Goal: Complete application form

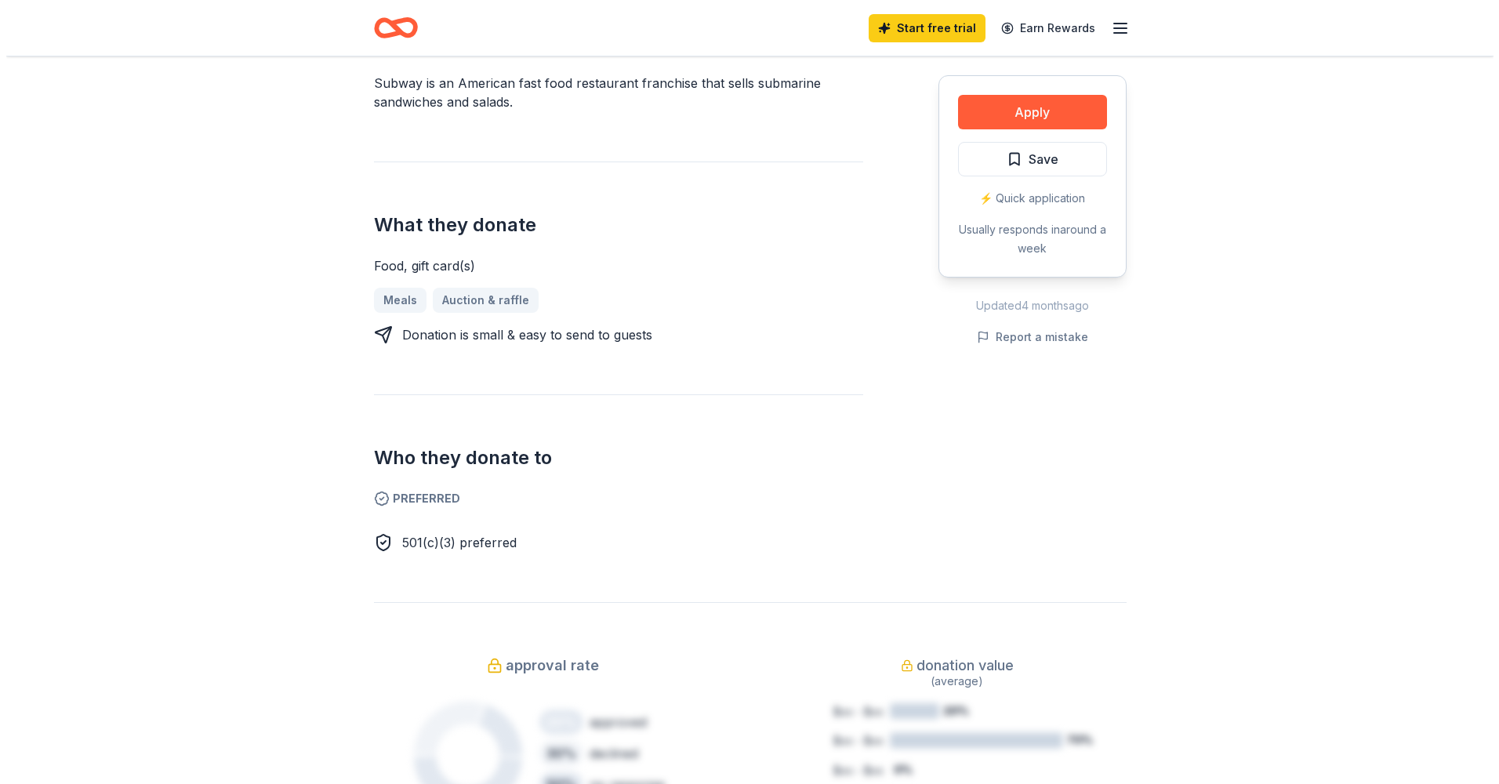
scroll to position [314, 0]
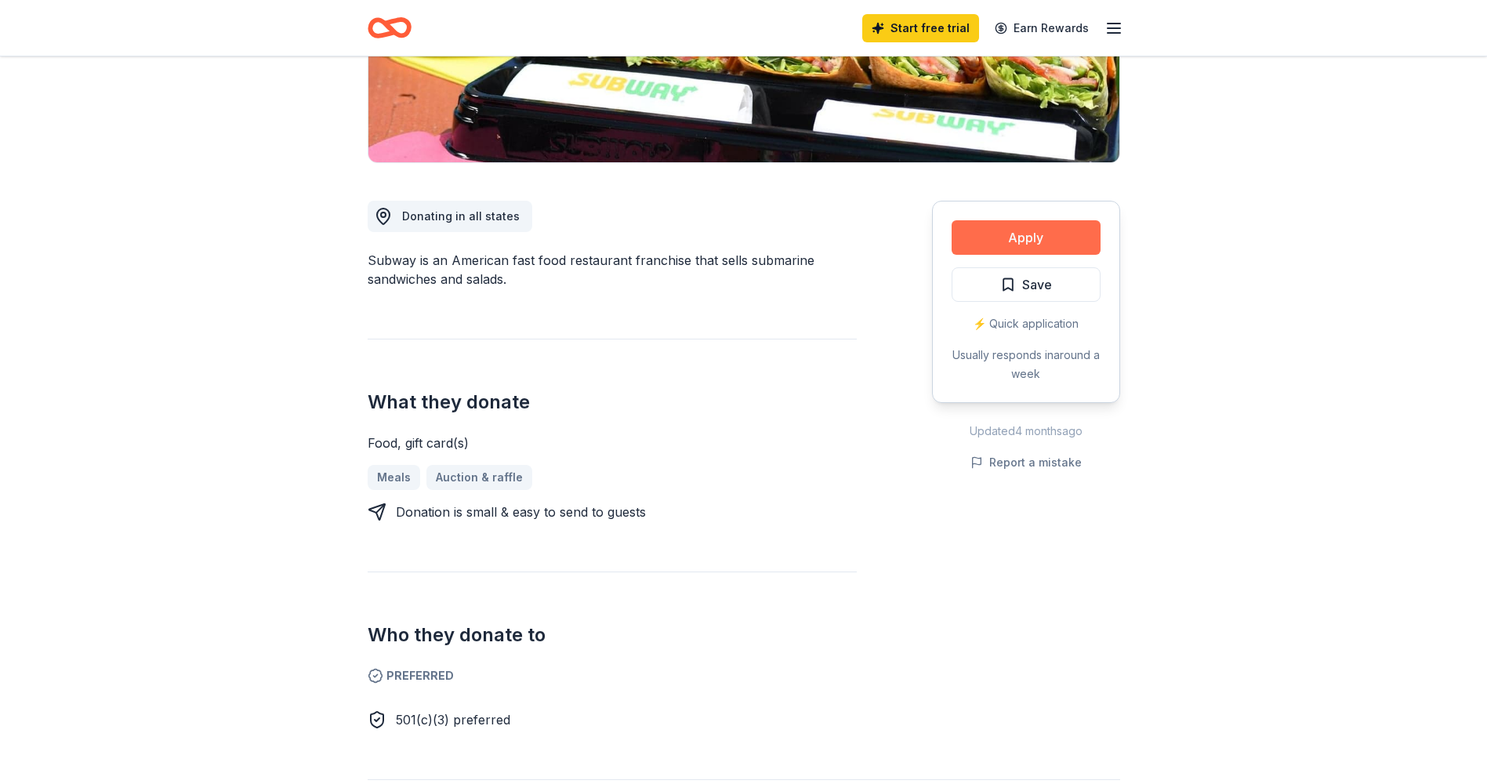
click at [1019, 230] on button "Apply" at bounding box center [1026, 237] width 149 height 34
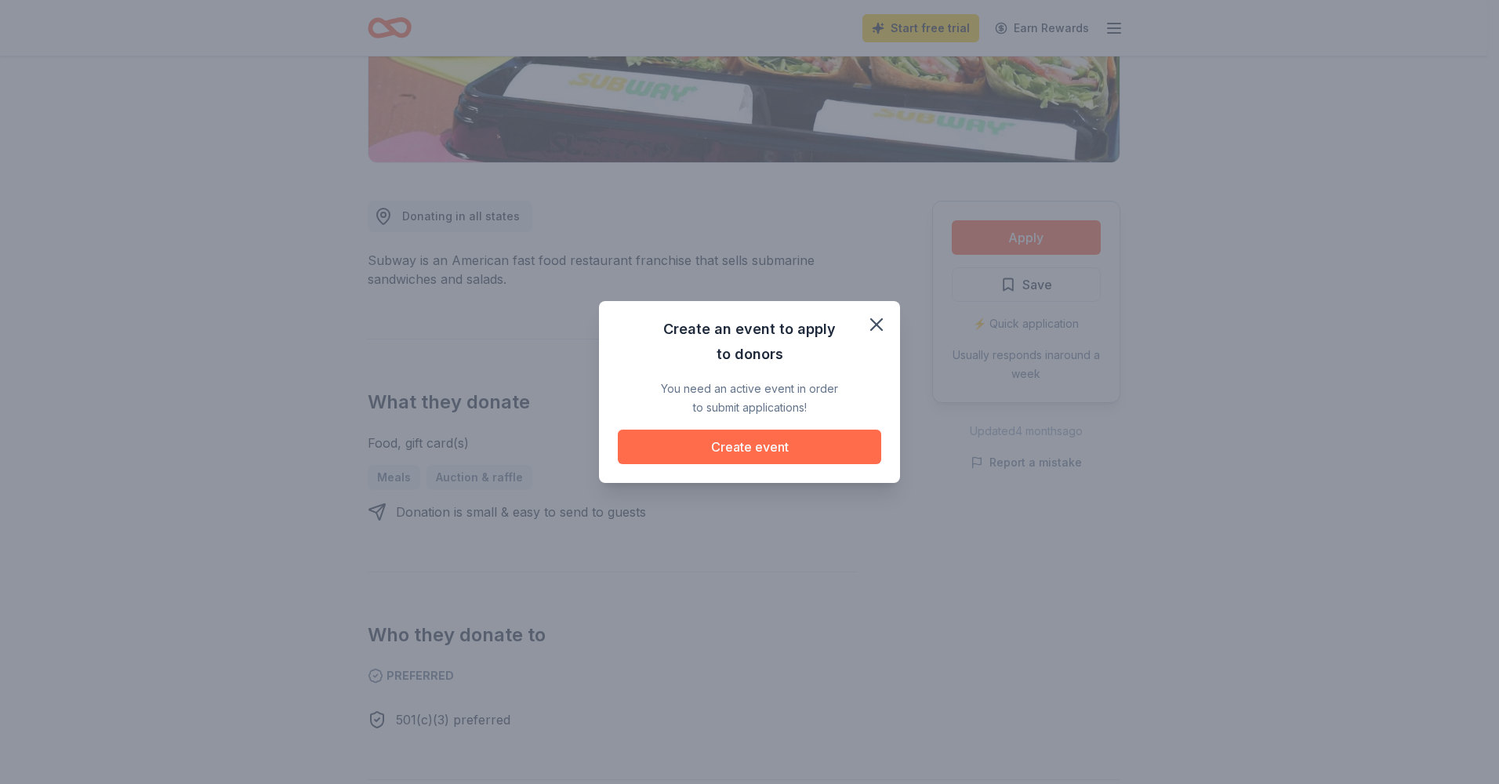
click at [710, 452] on button "Create event" at bounding box center [749, 447] width 263 height 34
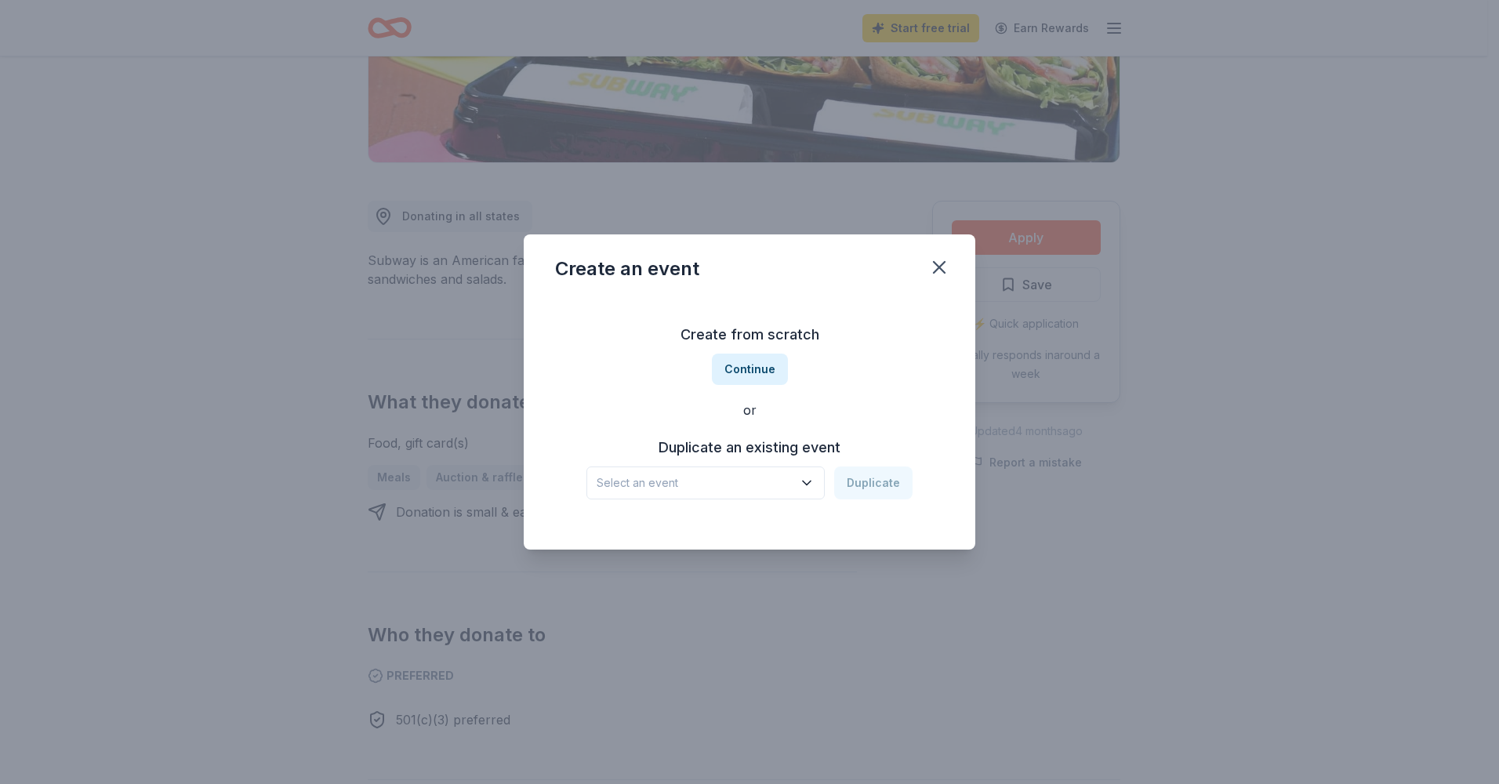
click at [695, 480] on span "Select an event" at bounding box center [695, 483] width 196 height 19
click at [720, 365] on button "Continue" at bounding box center [750, 369] width 76 height 31
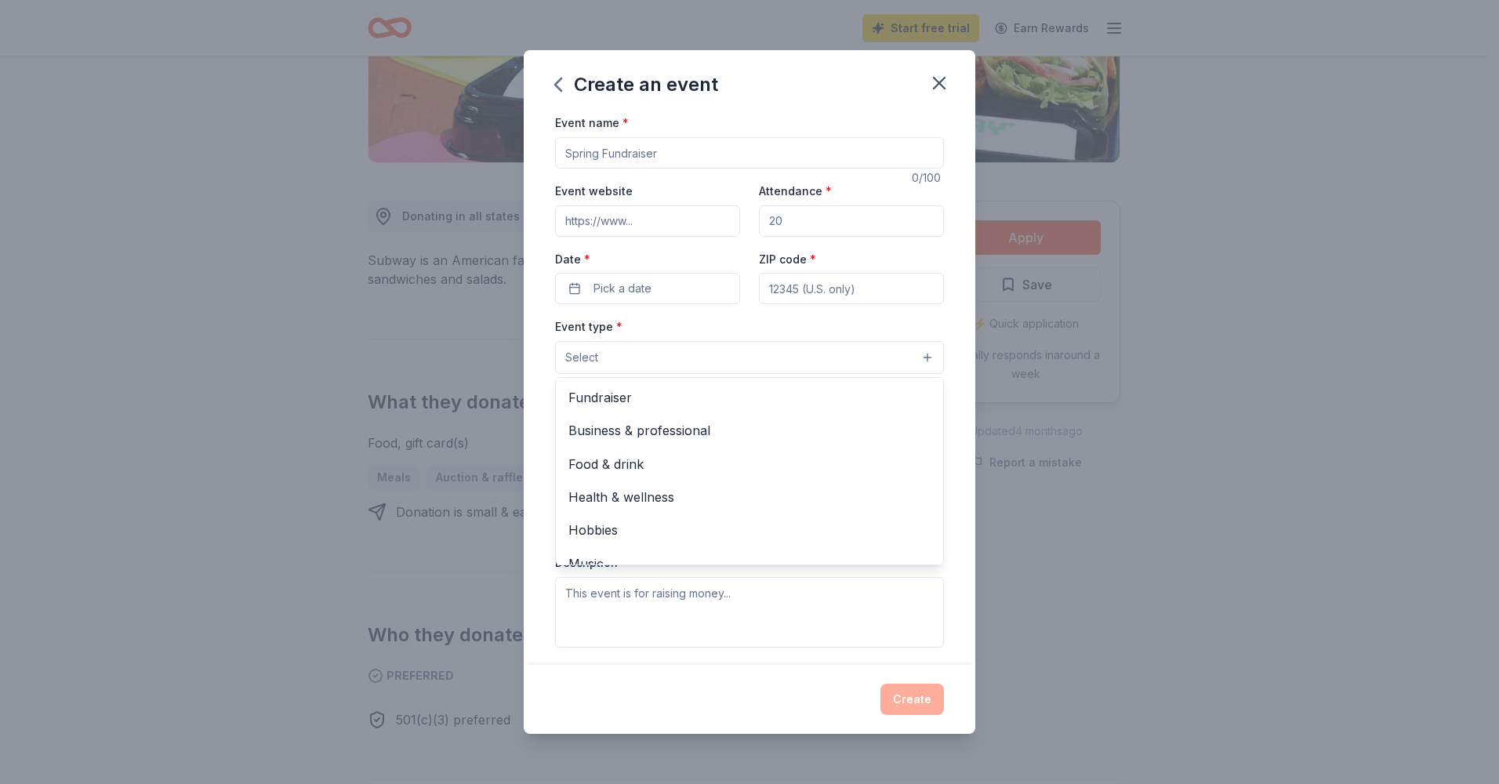
click at [664, 359] on button "Select" at bounding box center [749, 357] width 389 height 33
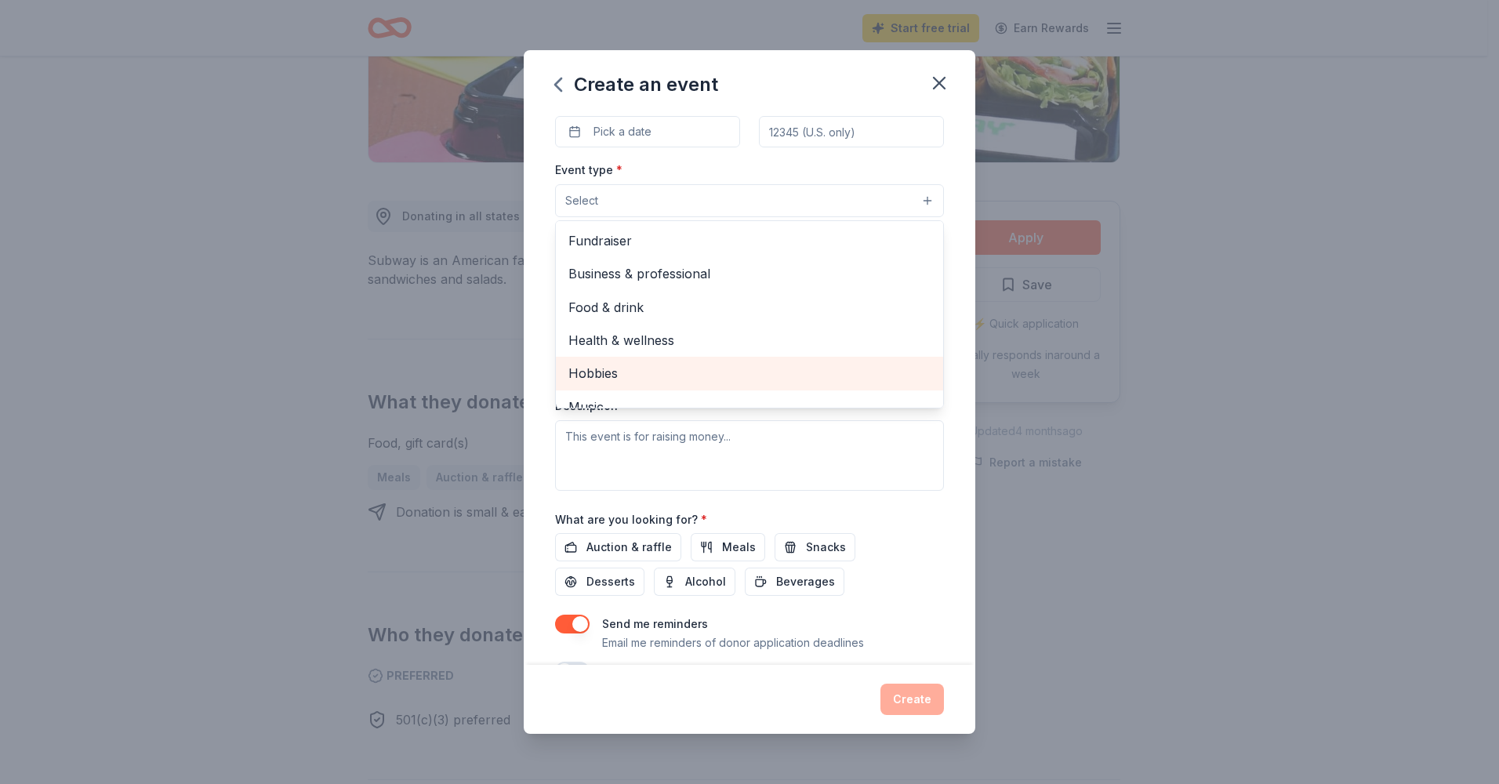
scroll to position [78, 0]
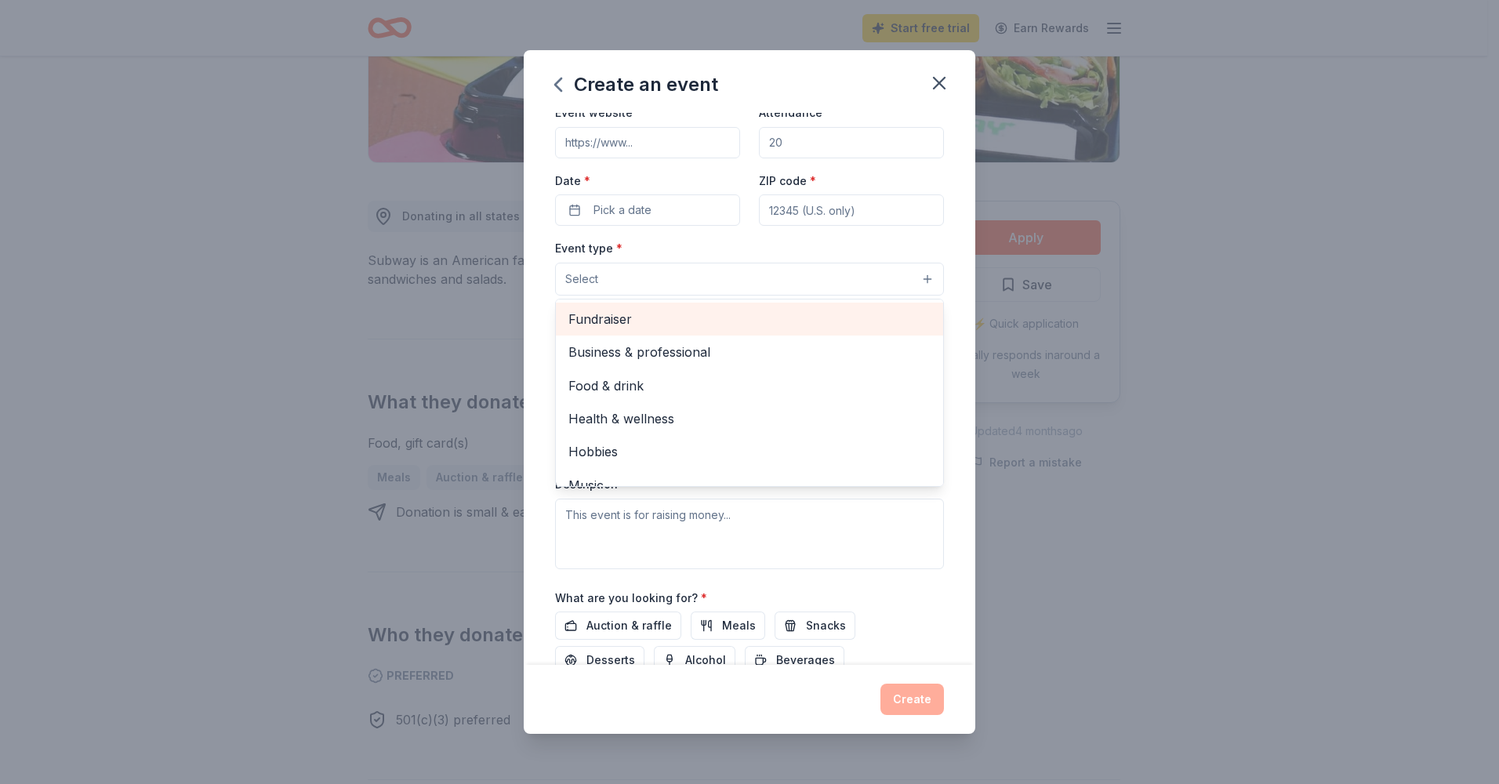
click at [646, 324] on span "Fundraiser" at bounding box center [749, 319] width 362 height 20
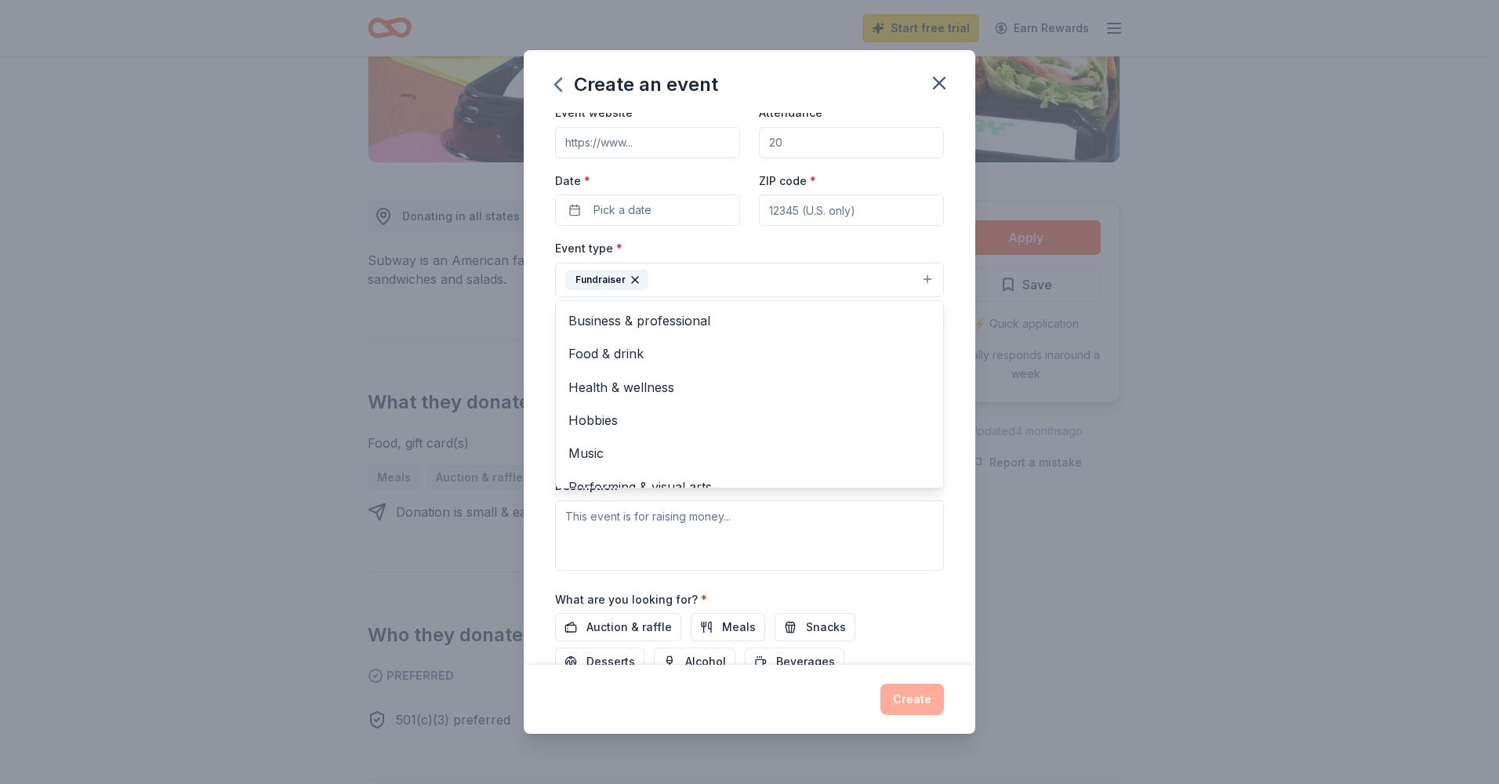
click at [952, 477] on div "Event name * 0 /100 Event website Attendance * Date * Pick a date ZIP code * Ev…" at bounding box center [750, 388] width 452 height 551
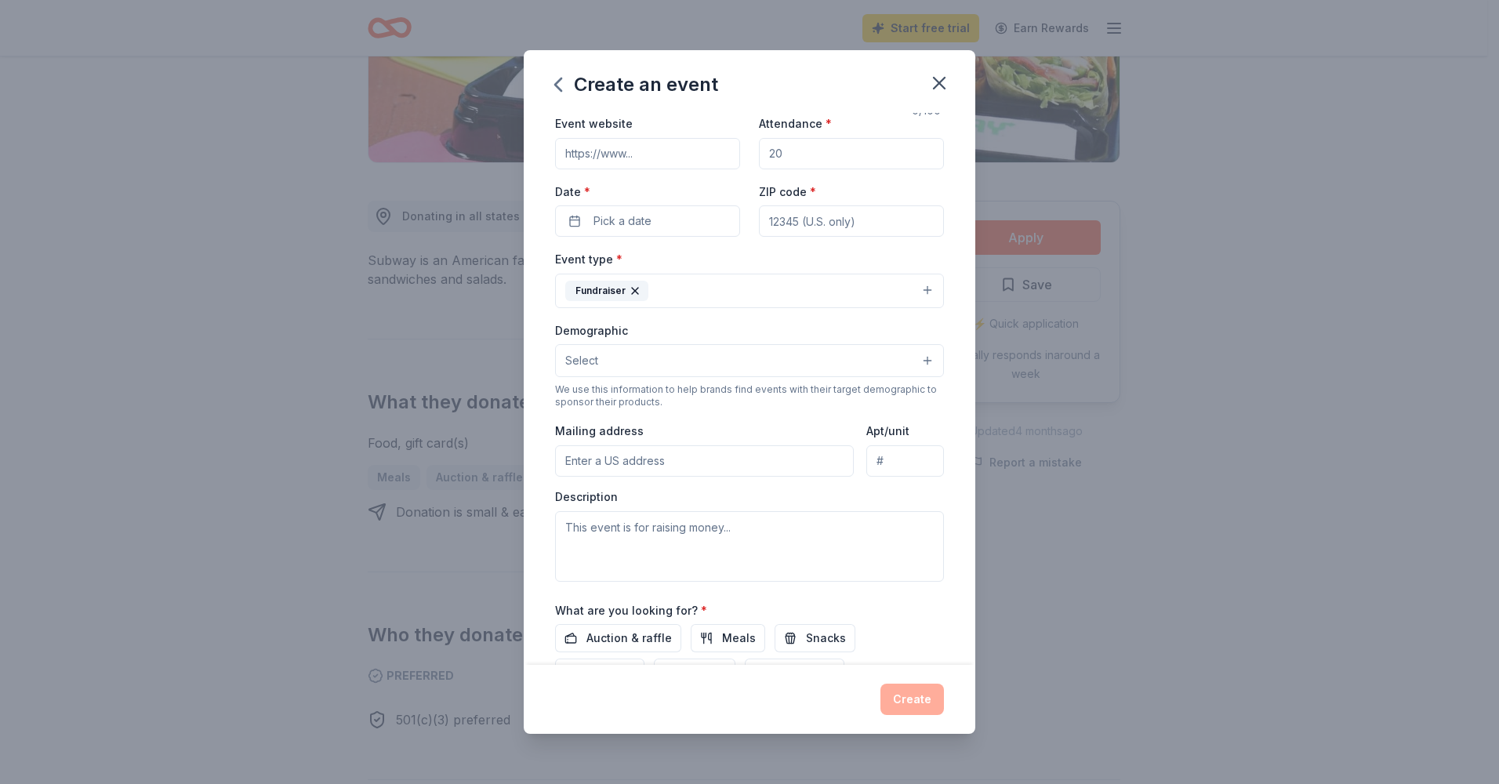
scroll to position [42, 0]
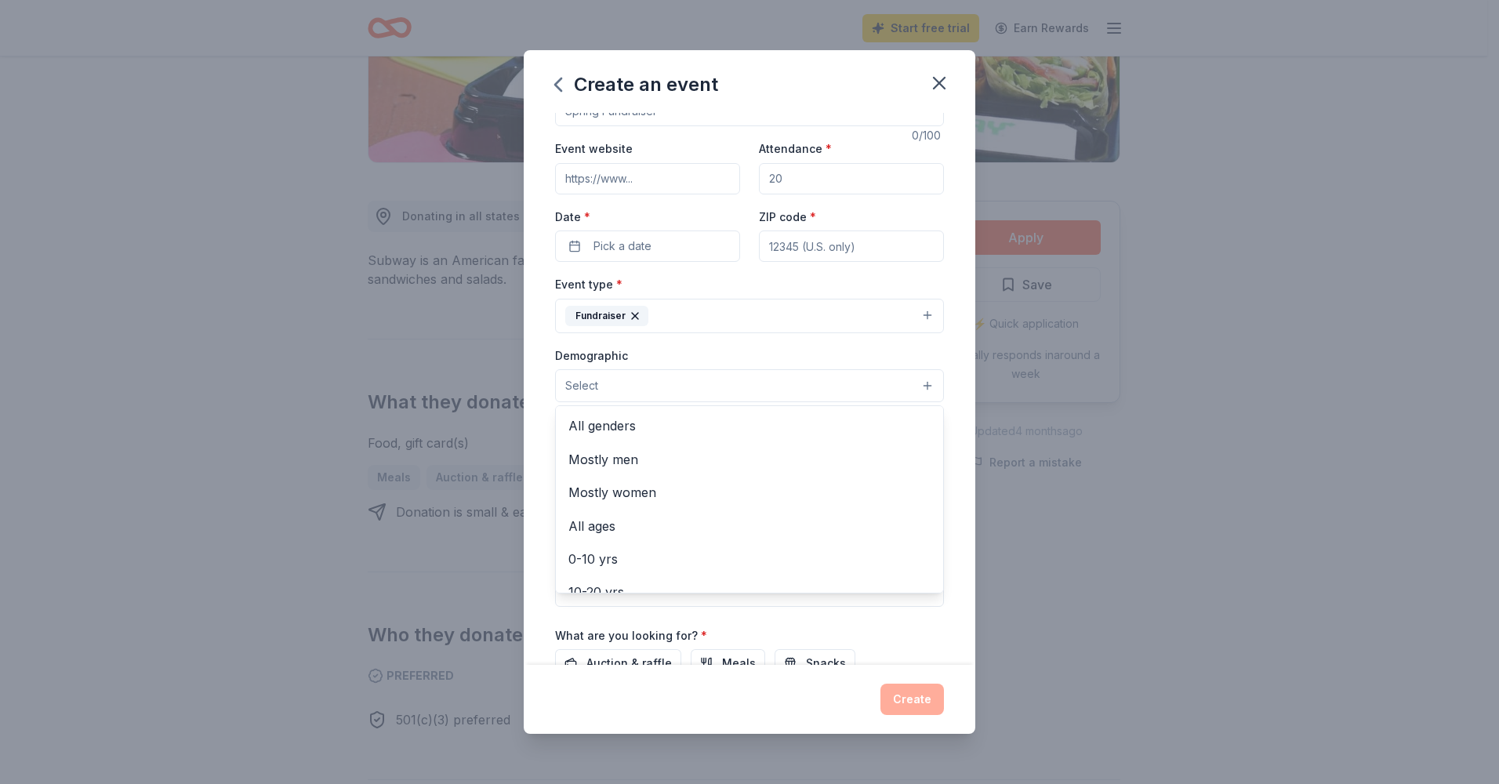
click at [890, 390] on button "Select" at bounding box center [749, 385] width 389 height 33
click at [785, 490] on span "Mostly women" at bounding box center [749, 492] width 362 height 20
click at [948, 426] on div "Event name * 0 /100 Event website Attendance * Date * Pick a date ZIP code * Ev…" at bounding box center [750, 388] width 452 height 551
click at [876, 386] on button "Mostly women" at bounding box center [749, 386] width 389 height 34
click at [593, 439] on div "All genders" at bounding box center [749, 427] width 387 height 33
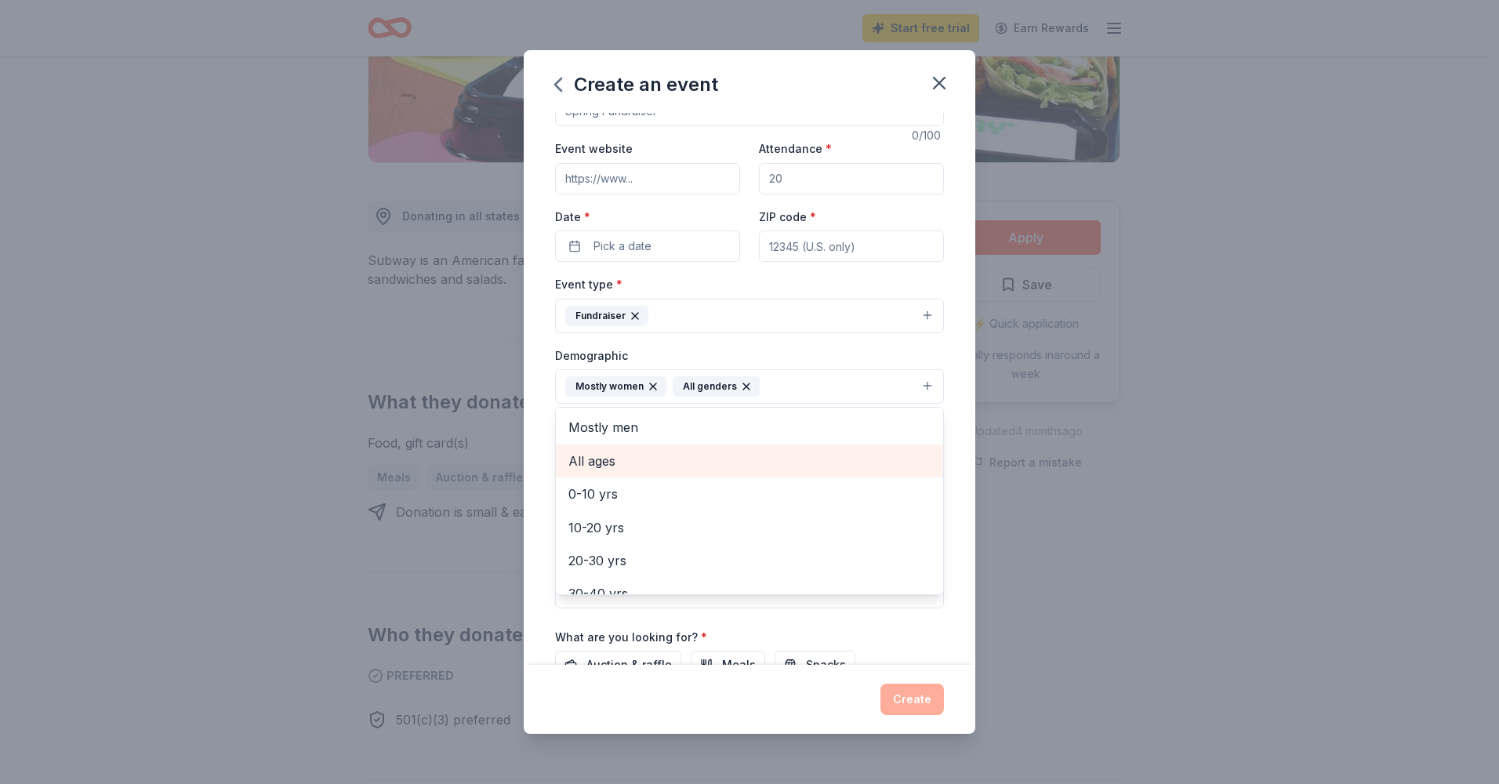
click at [593, 466] on span "All ages" at bounding box center [749, 461] width 362 height 20
click at [647, 387] on icon "button" at bounding box center [653, 386] width 13 height 13
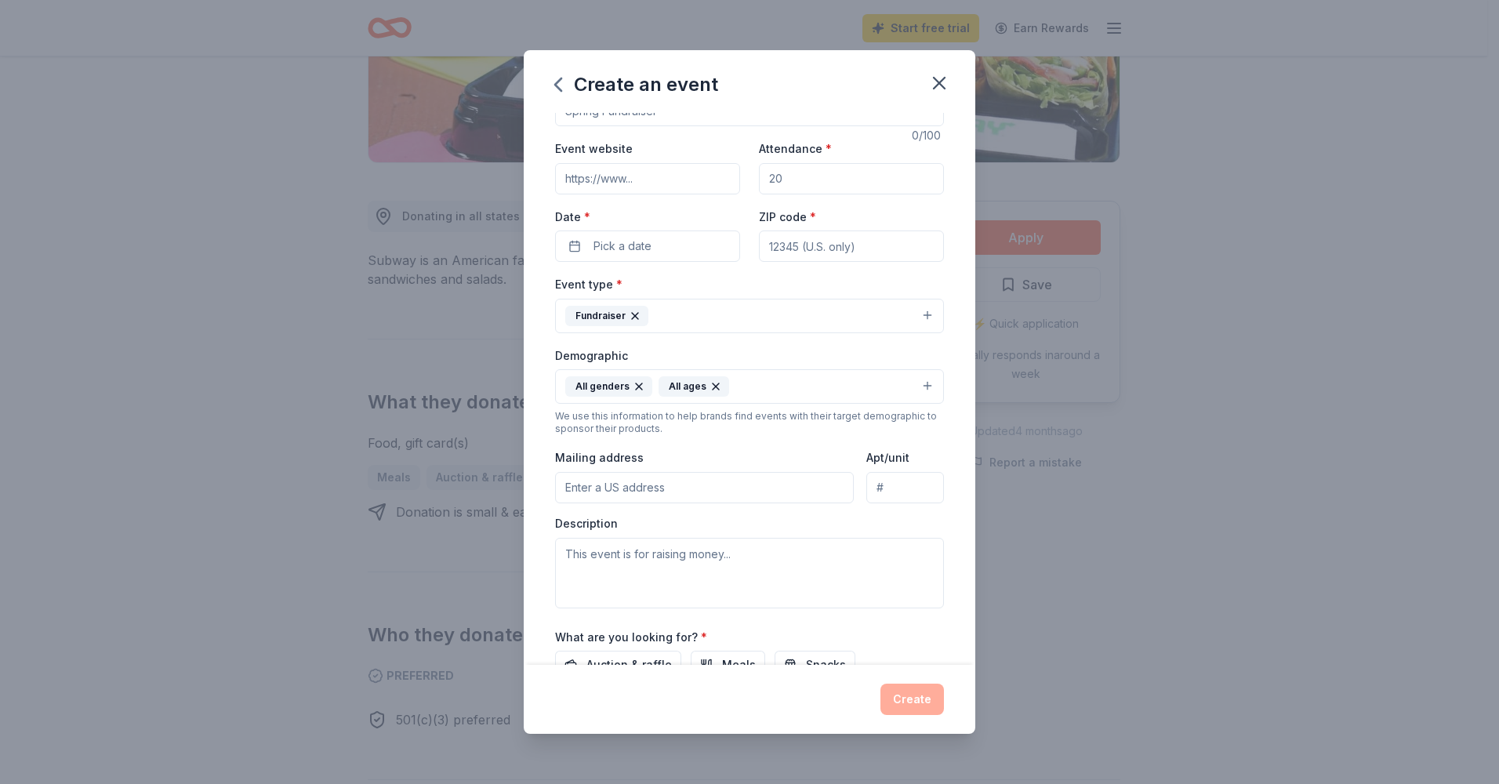
scroll to position [0, 0]
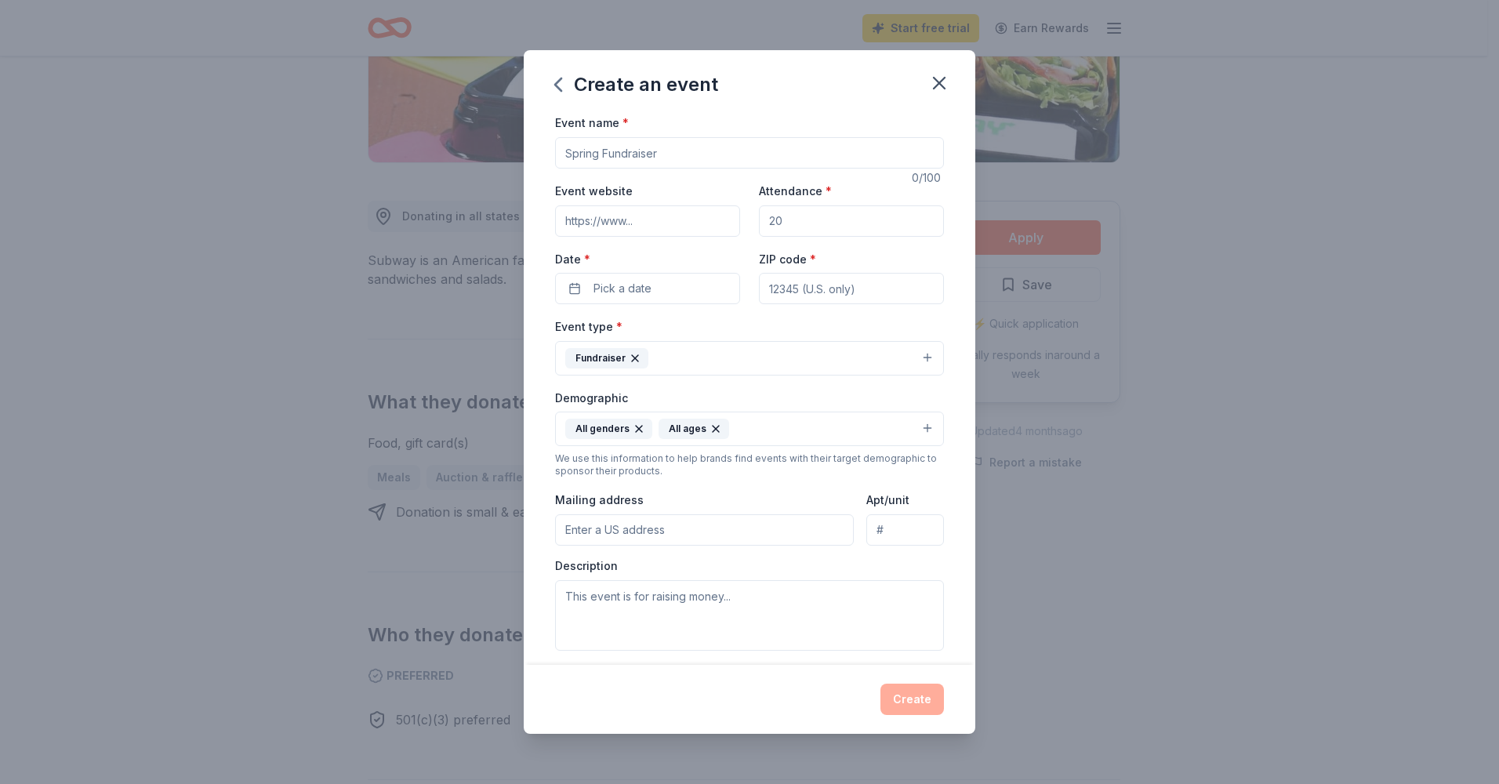
click at [699, 156] on input "Event name *" at bounding box center [749, 152] width 389 height 31
click at [707, 155] on input "Event name *" at bounding box center [749, 152] width 389 height 31
type input "12 Days of Giving"
click at [807, 226] on input "Attendance *" at bounding box center [851, 220] width 185 height 31
type input "50"
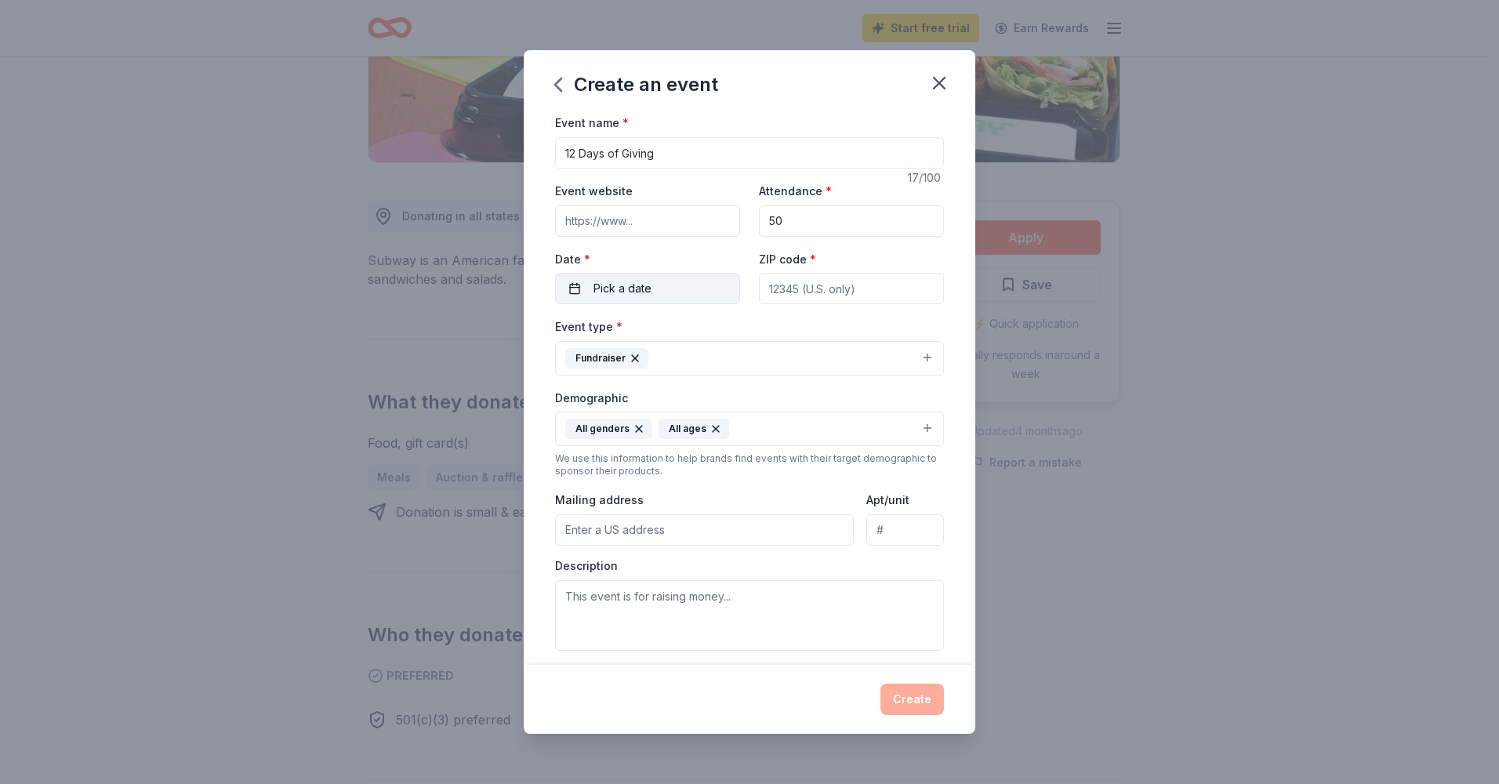
click at [638, 292] on span "Pick a date" at bounding box center [622, 288] width 58 height 19
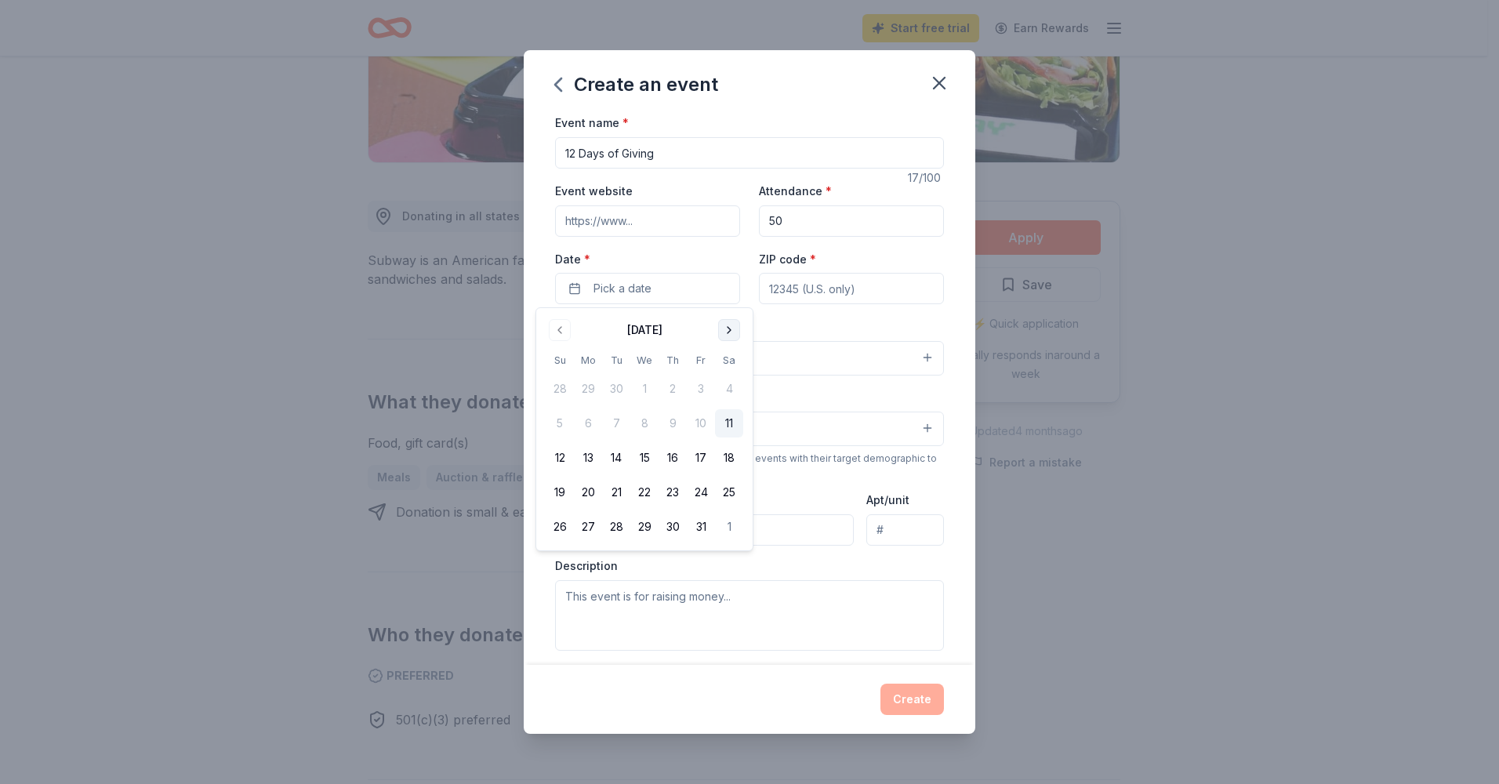
click at [728, 332] on button "Go to next month" at bounding box center [729, 330] width 22 height 22
click at [584, 425] on button "8" at bounding box center [588, 423] width 28 height 28
click at [597, 418] on button "8" at bounding box center [588, 423] width 28 height 28
click at [580, 421] on button "8" at bounding box center [588, 423] width 28 height 28
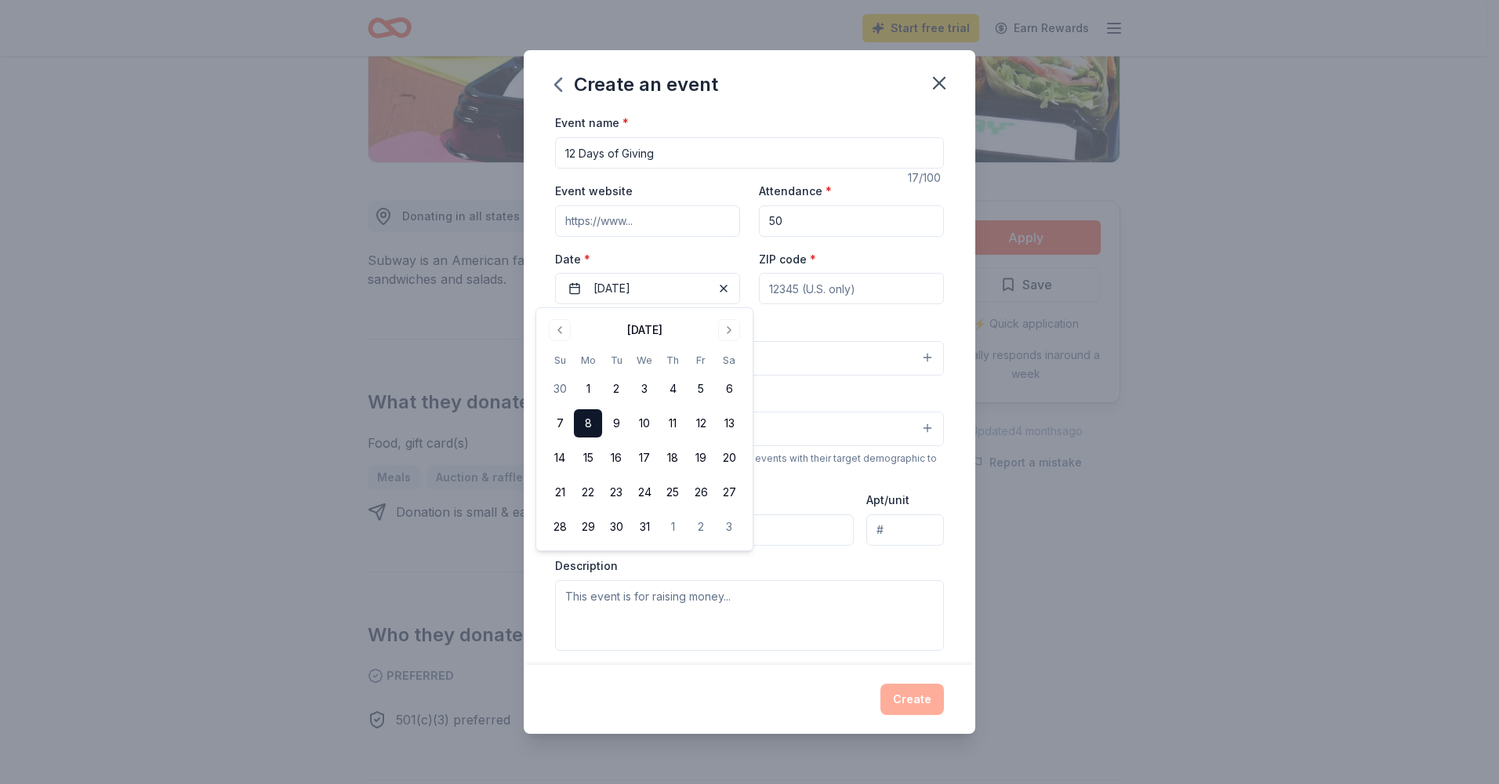
click at [778, 281] on input "ZIP code *" at bounding box center [851, 288] width 185 height 31
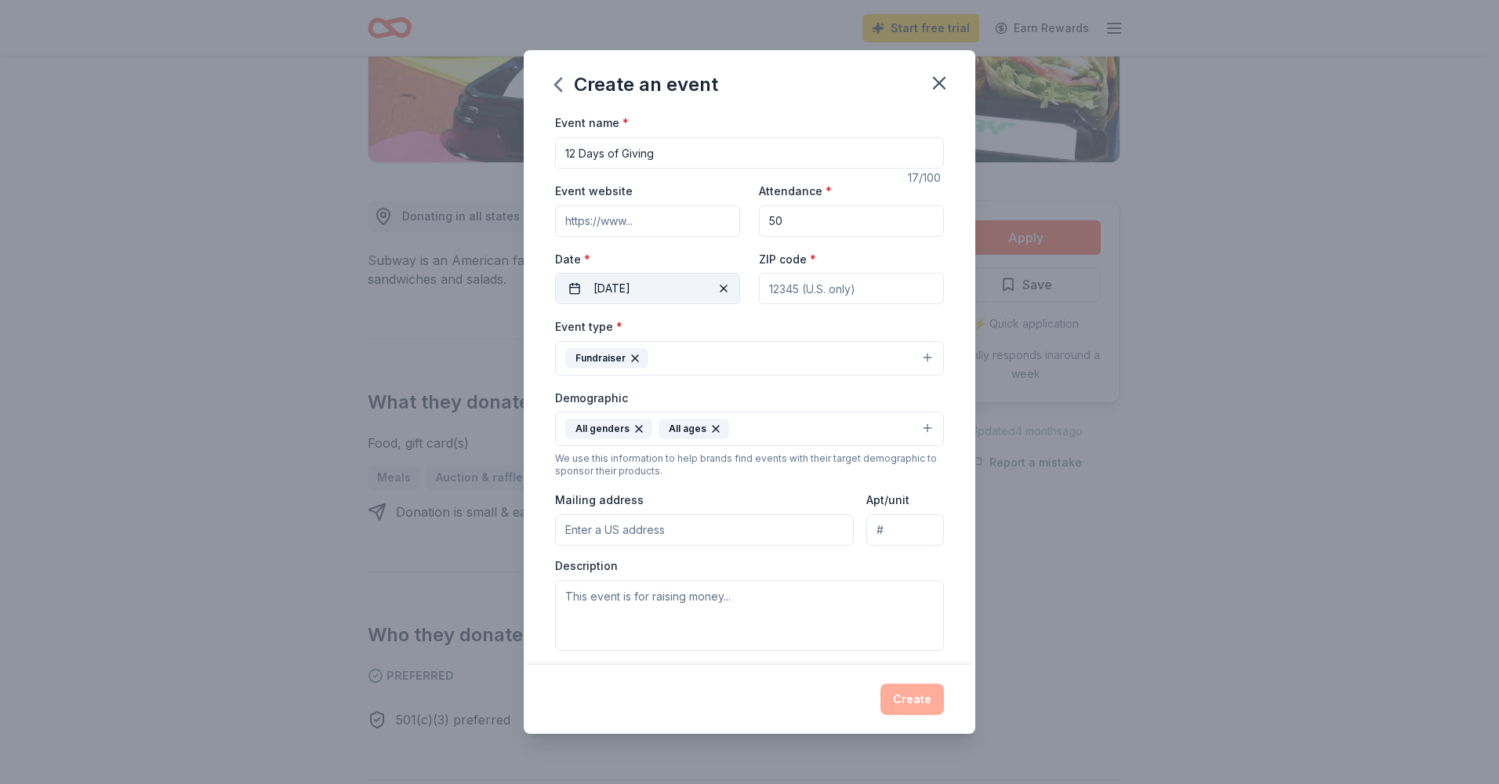
click at [666, 285] on button "[DATE]" at bounding box center [647, 288] width 185 height 31
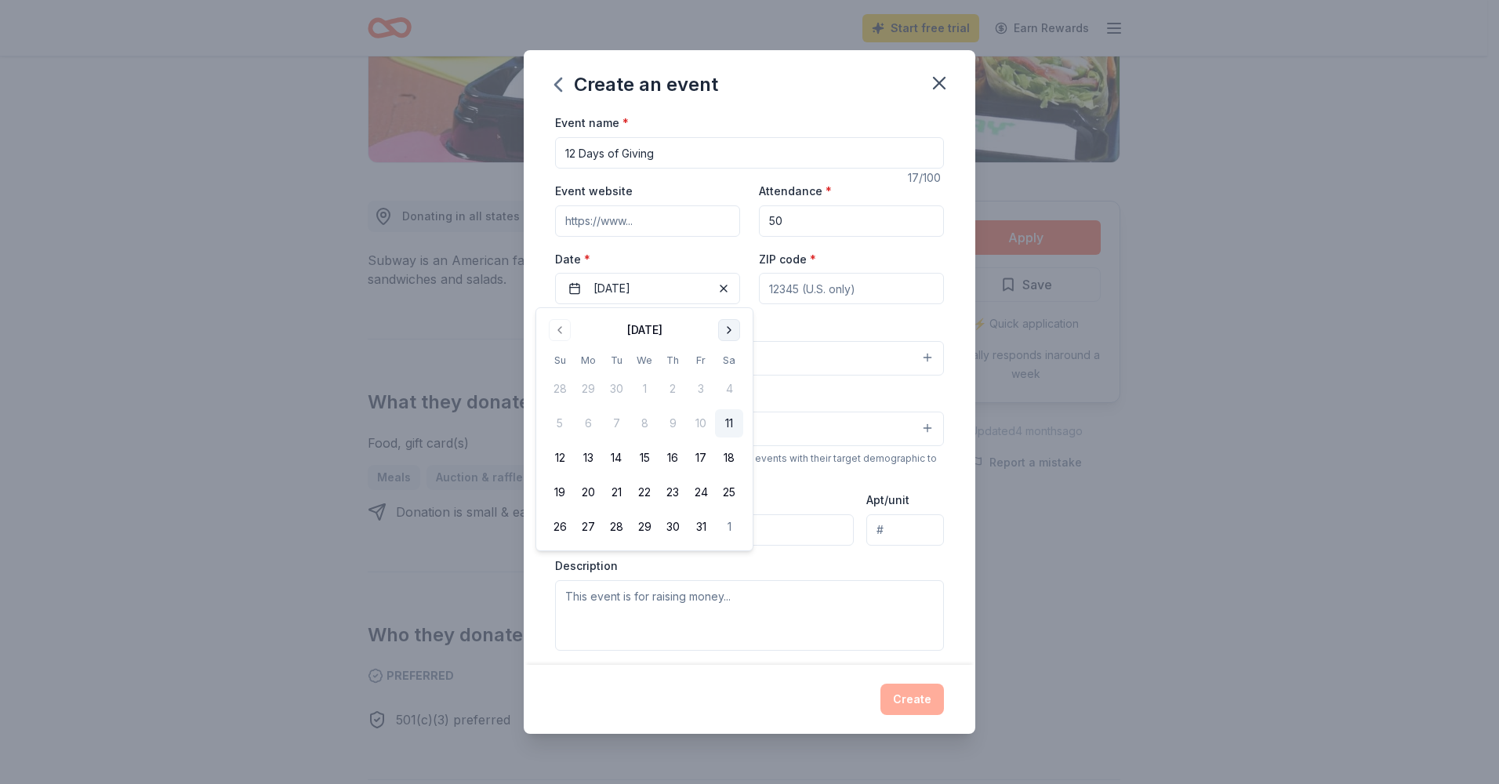
click at [720, 331] on button "Go to next month" at bounding box center [729, 330] width 22 height 22
click at [799, 287] on input "ZIP code *" at bounding box center [851, 288] width 185 height 31
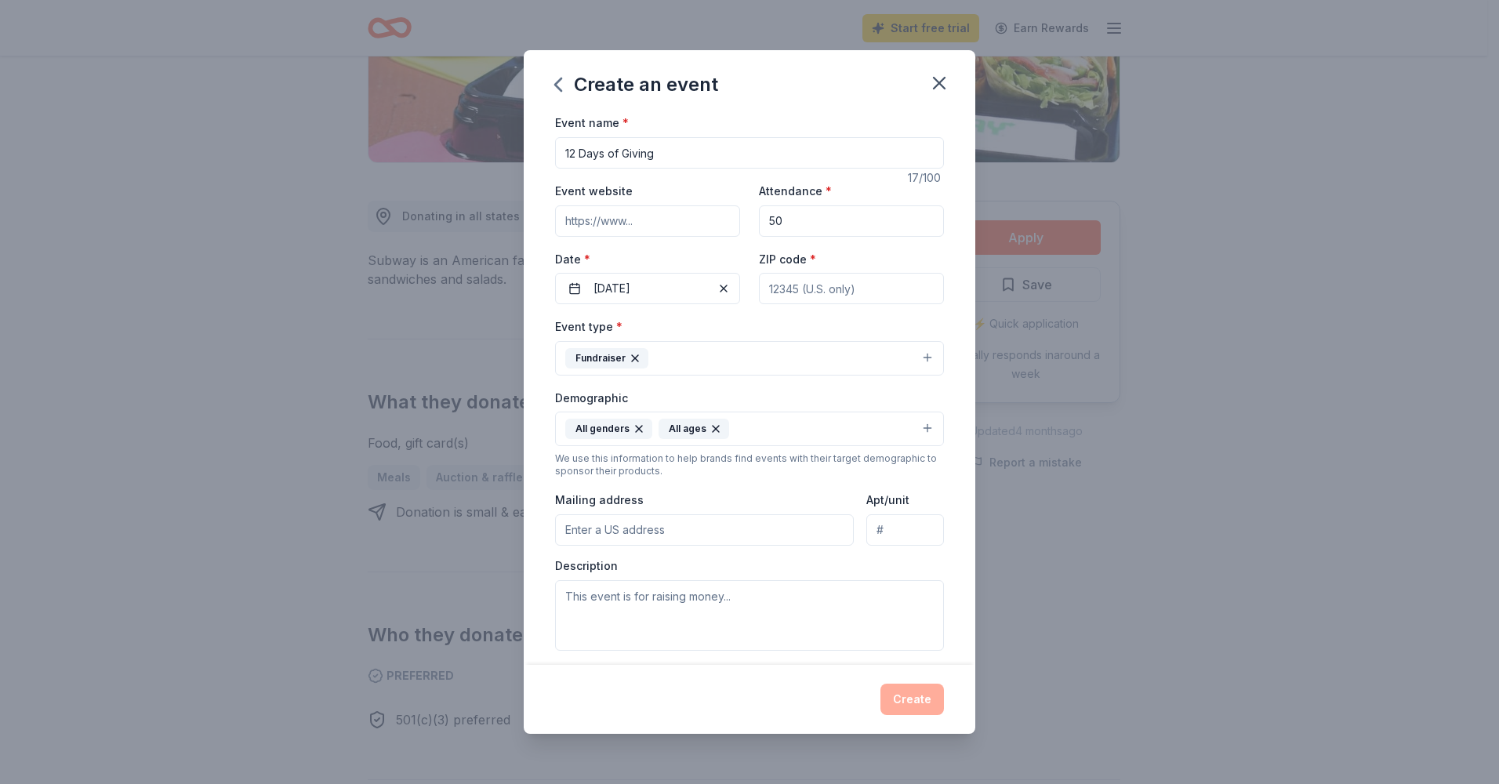
type input "18452"
type input "[STREET_ADDRESS]"
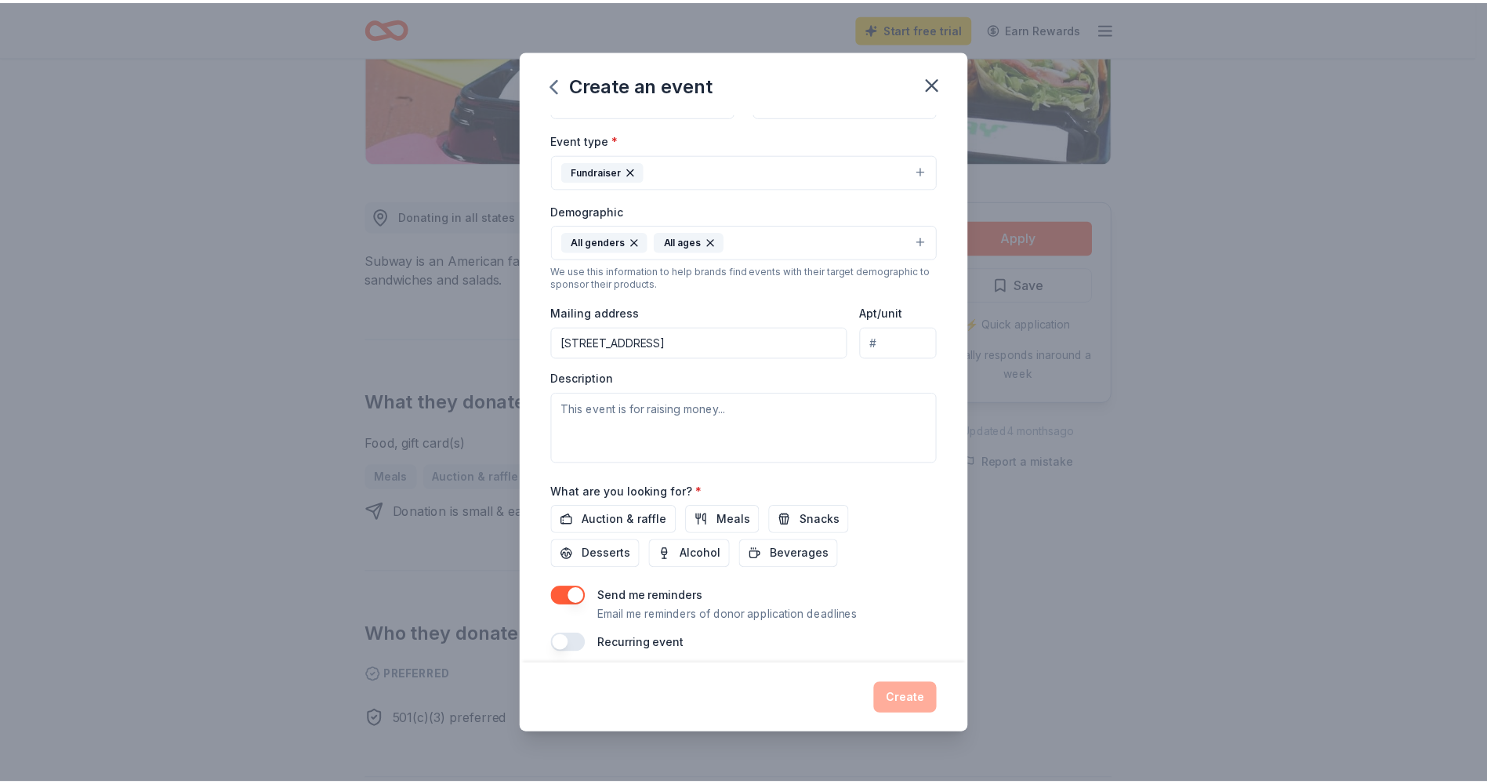
scroll to position [201, 0]
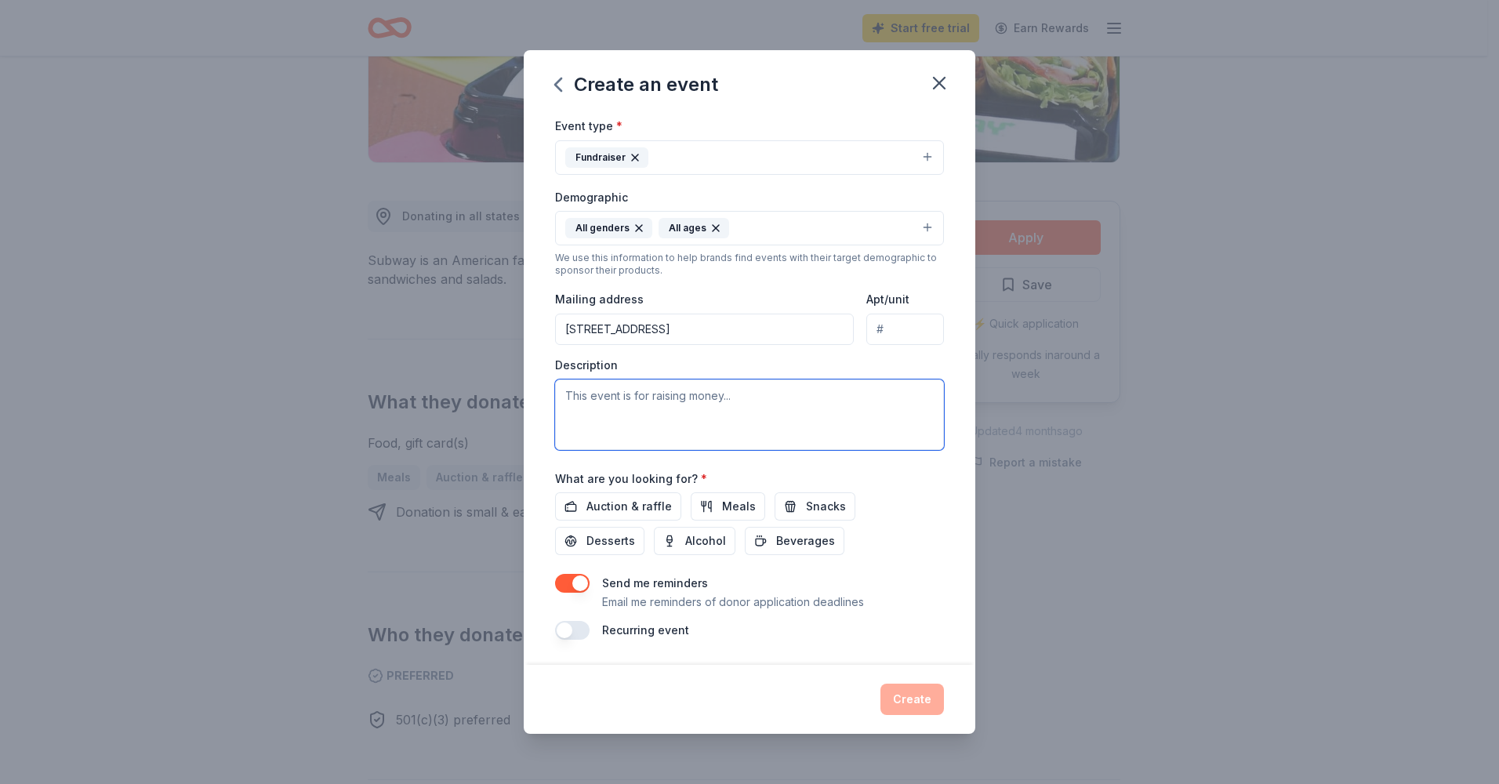
click at [594, 408] on textarea at bounding box center [749, 414] width 389 height 71
paste textarea "All profits from this event directly support the PTO and enrich our school comm…"
type textarea "All profits from this event directly support the PTO and enrich our school comm…"
click at [619, 510] on span "Auction & raffle" at bounding box center [628, 506] width 85 height 19
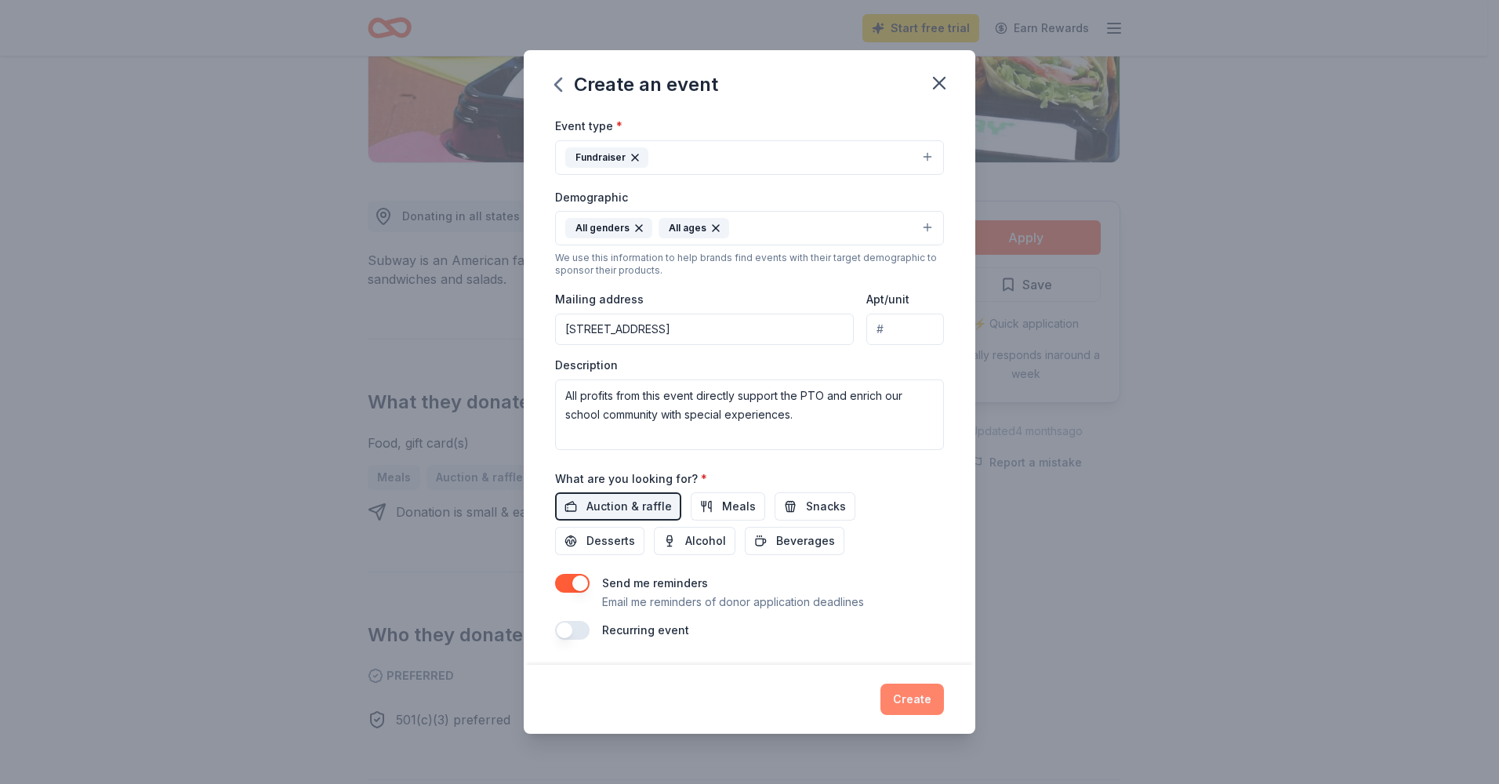
click at [904, 702] on button "Create" at bounding box center [911, 699] width 63 height 31
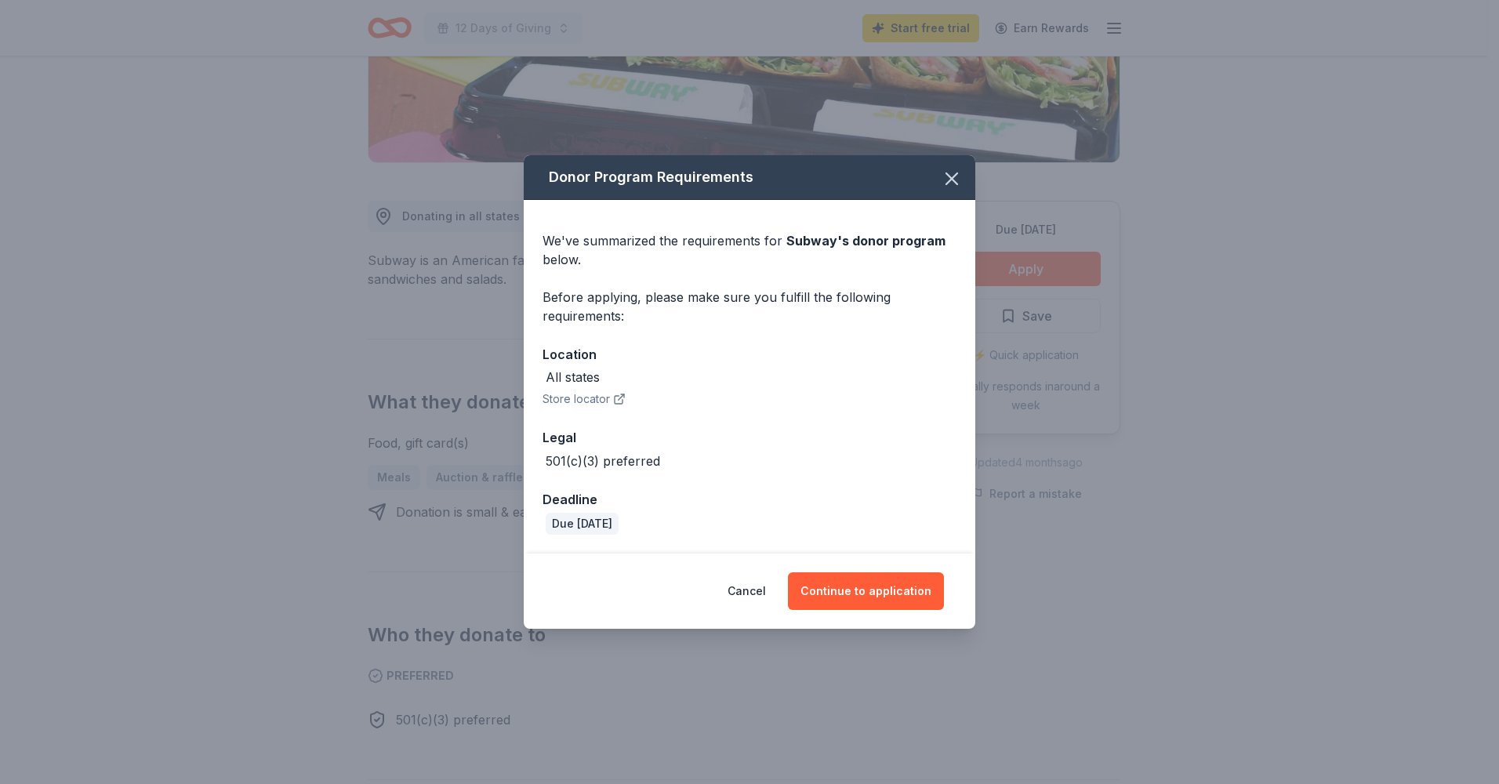
click at [590, 404] on button "Store locator" at bounding box center [583, 399] width 83 height 19
click at [869, 593] on button "Continue to application" at bounding box center [866, 591] width 156 height 38
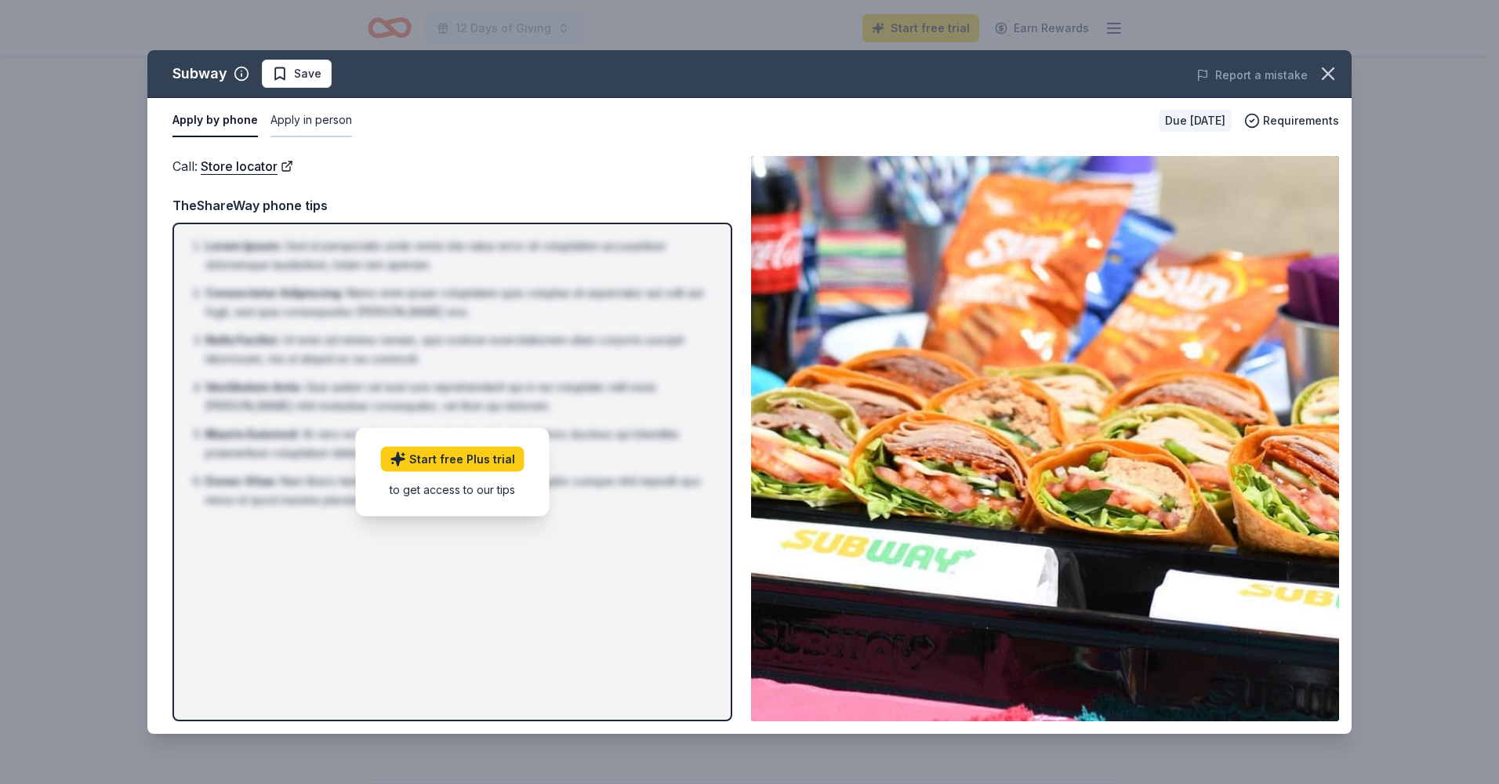
click at [319, 124] on button "Apply in person" at bounding box center [311, 120] width 82 height 33
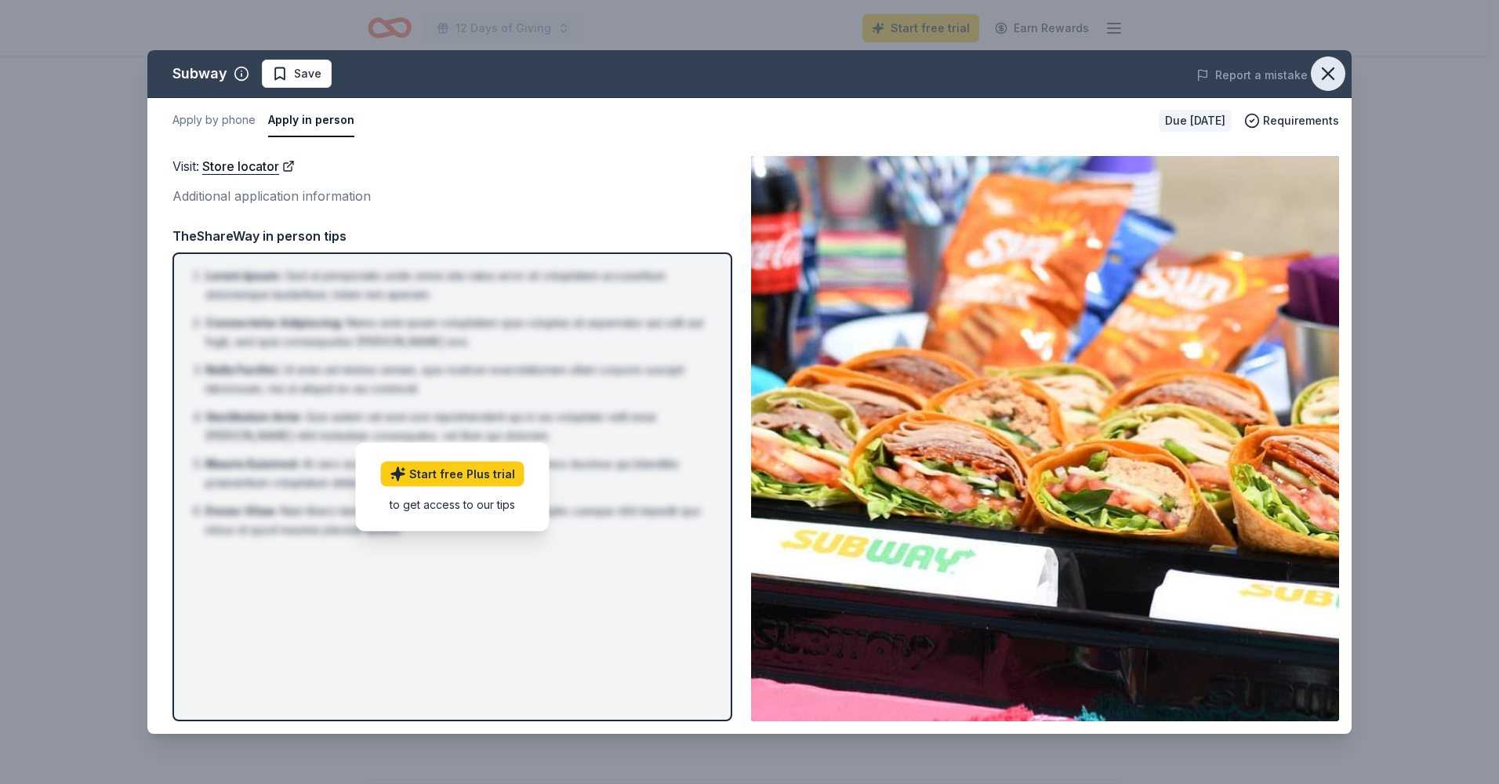
click at [1330, 67] on icon "button" at bounding box center [1328, 74] width 22 height 22
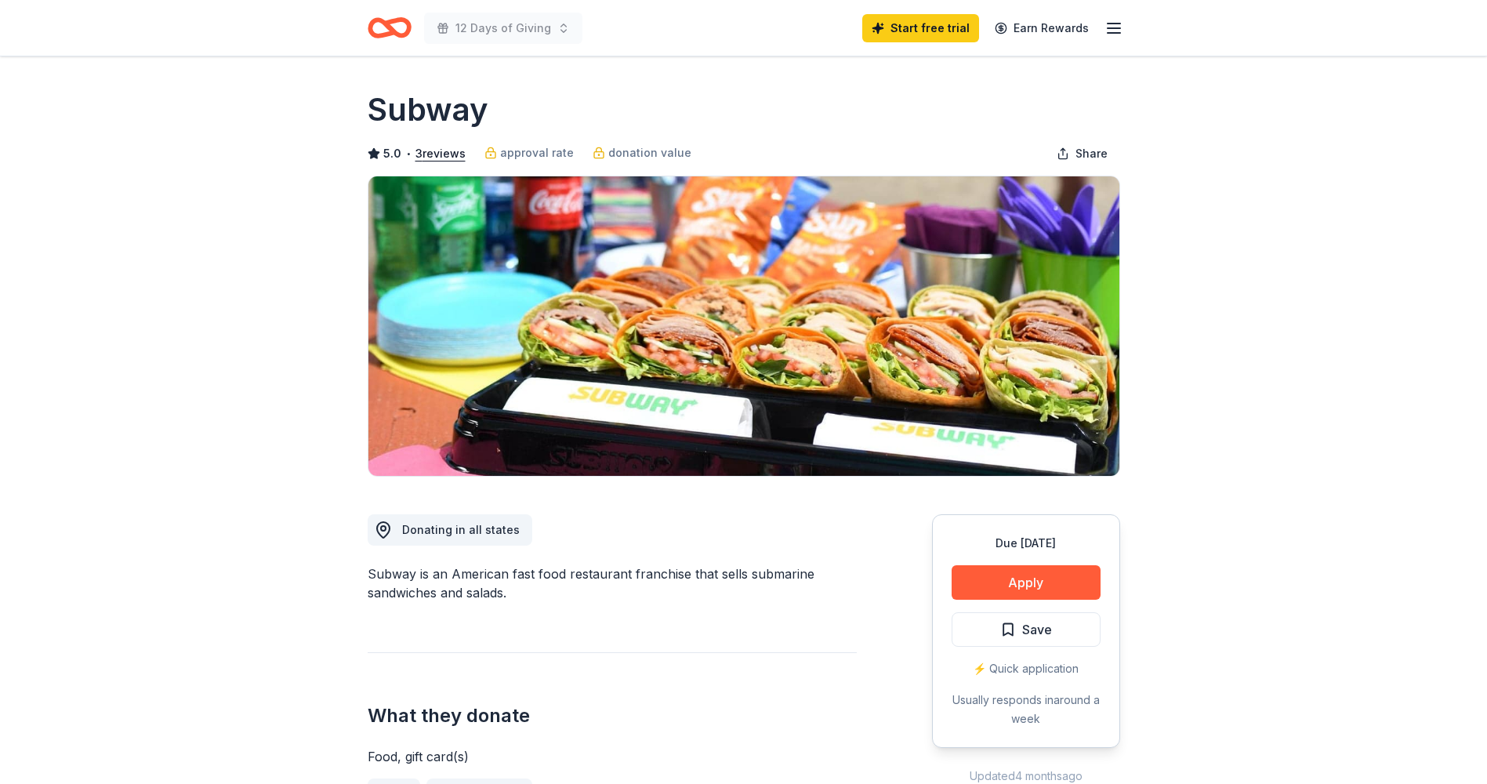
click at [368, 27] on icon "Home" at bounding box center [390, 27] width 44 height 37
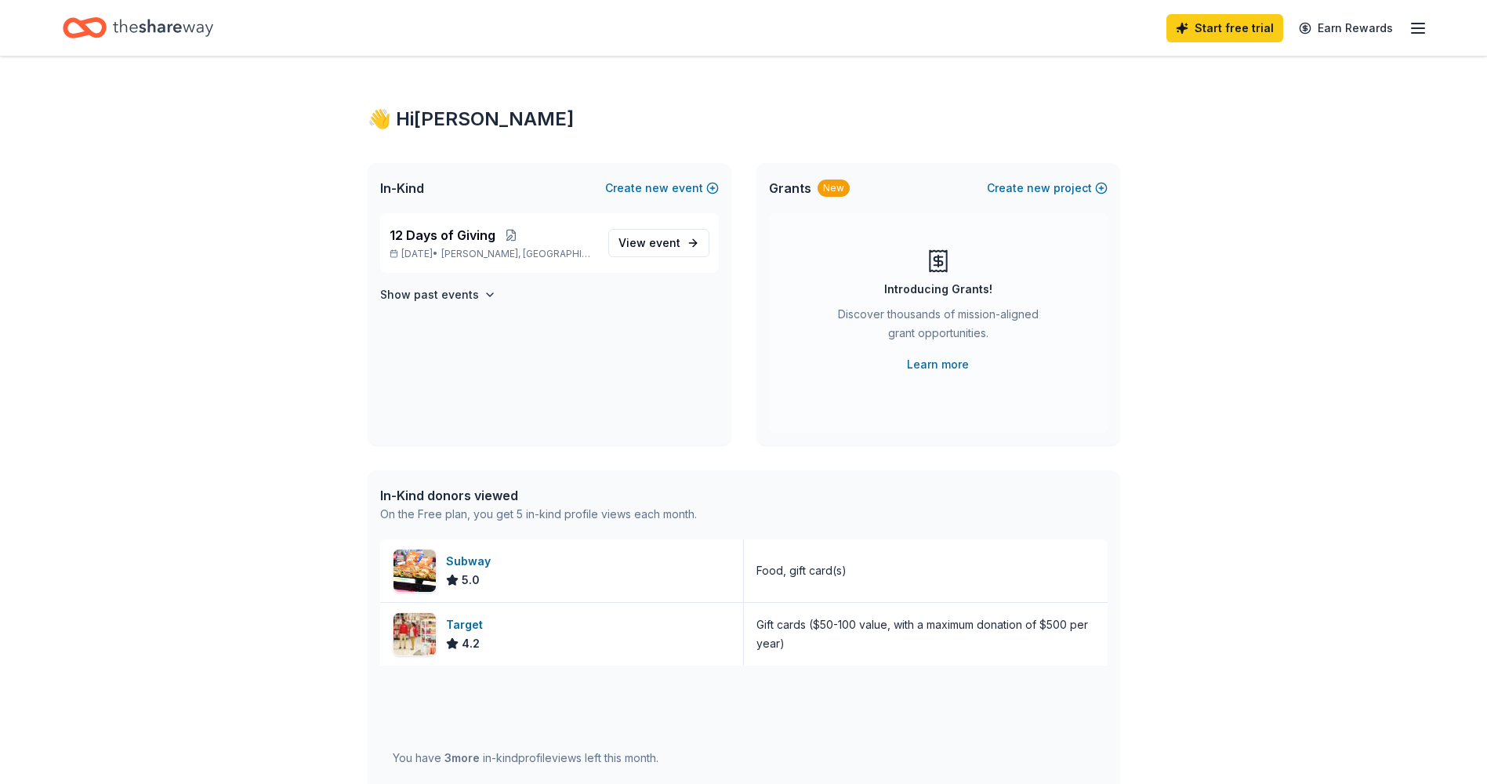
click at [1421, 29] on icon "button" at bounding box center [1418, 28] width 19 height 19
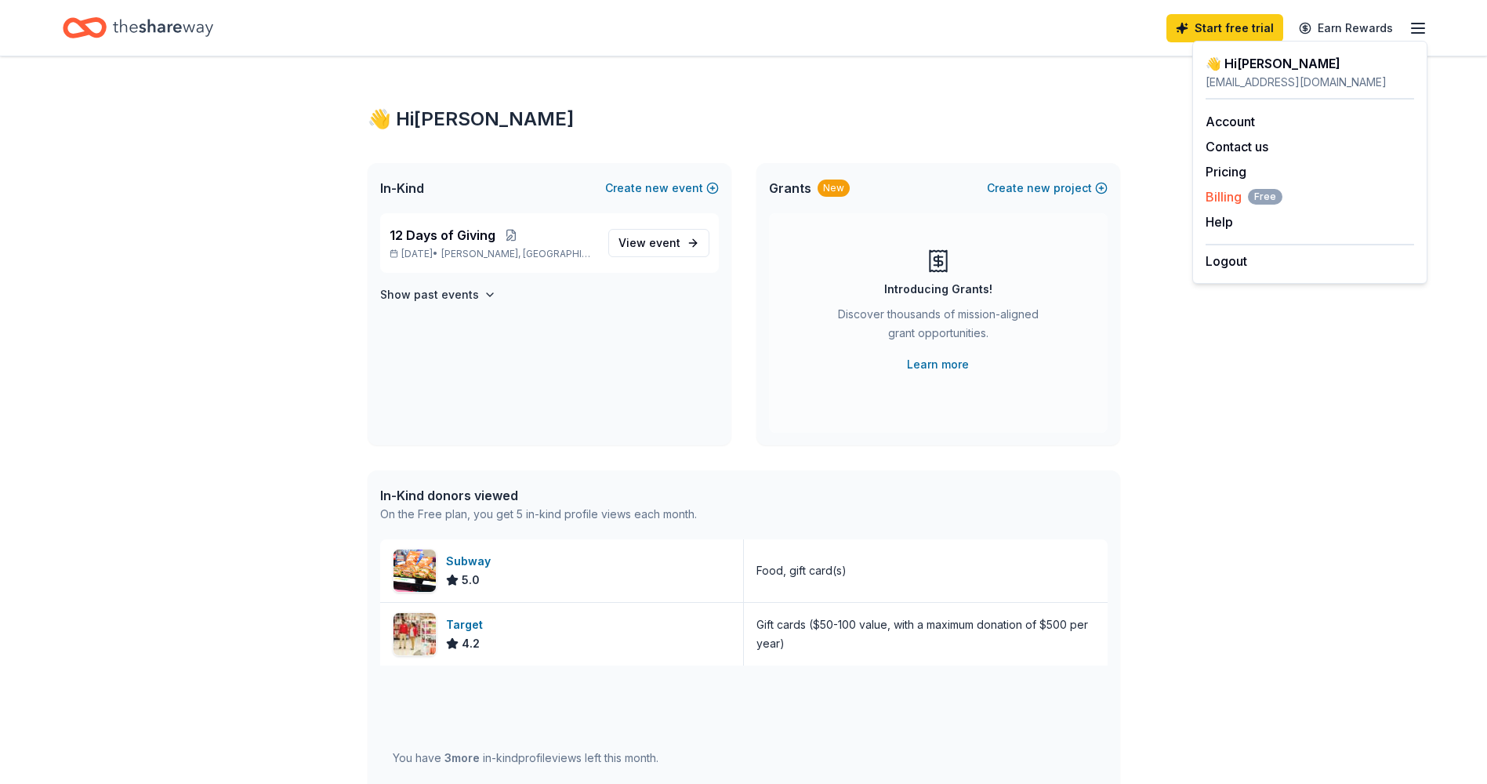
click at [1222, 202] on span "Billing Free" at bounding box center [1244, 196] width 77 height 19
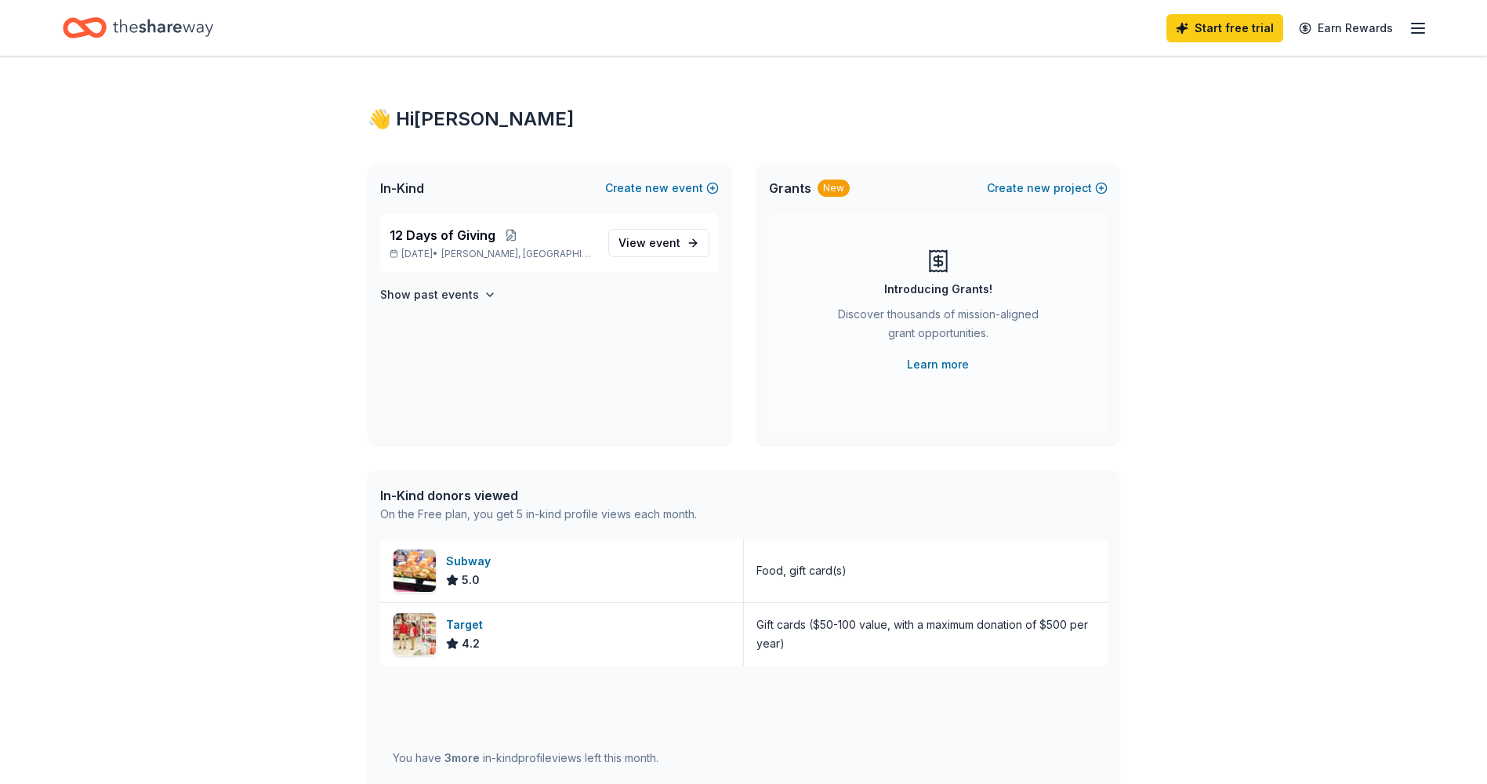
click at [1410, 27] on icon "button" at bounding box center [1418, 28] width 19 height 19
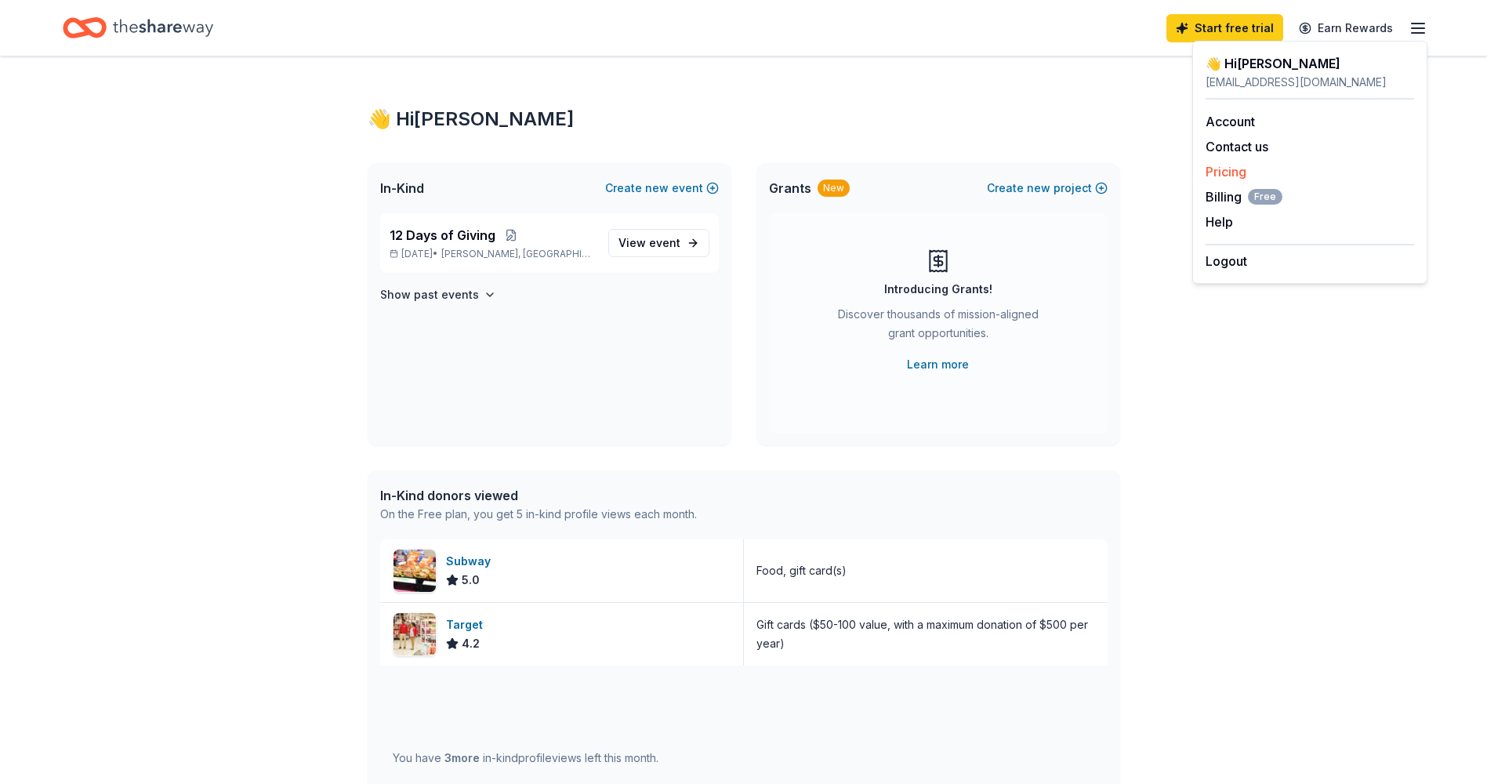
click at [1213, 174] on link "Pricing" at bounding box center [1226, 172] width 41 height 16
click at [1208, 170] on link "Pricing" at bounding box center [1226, 172] width 41 height 16
click at [1246, 171] on link "Pricing" at bounding box center [1226, 172] width 41 height 16
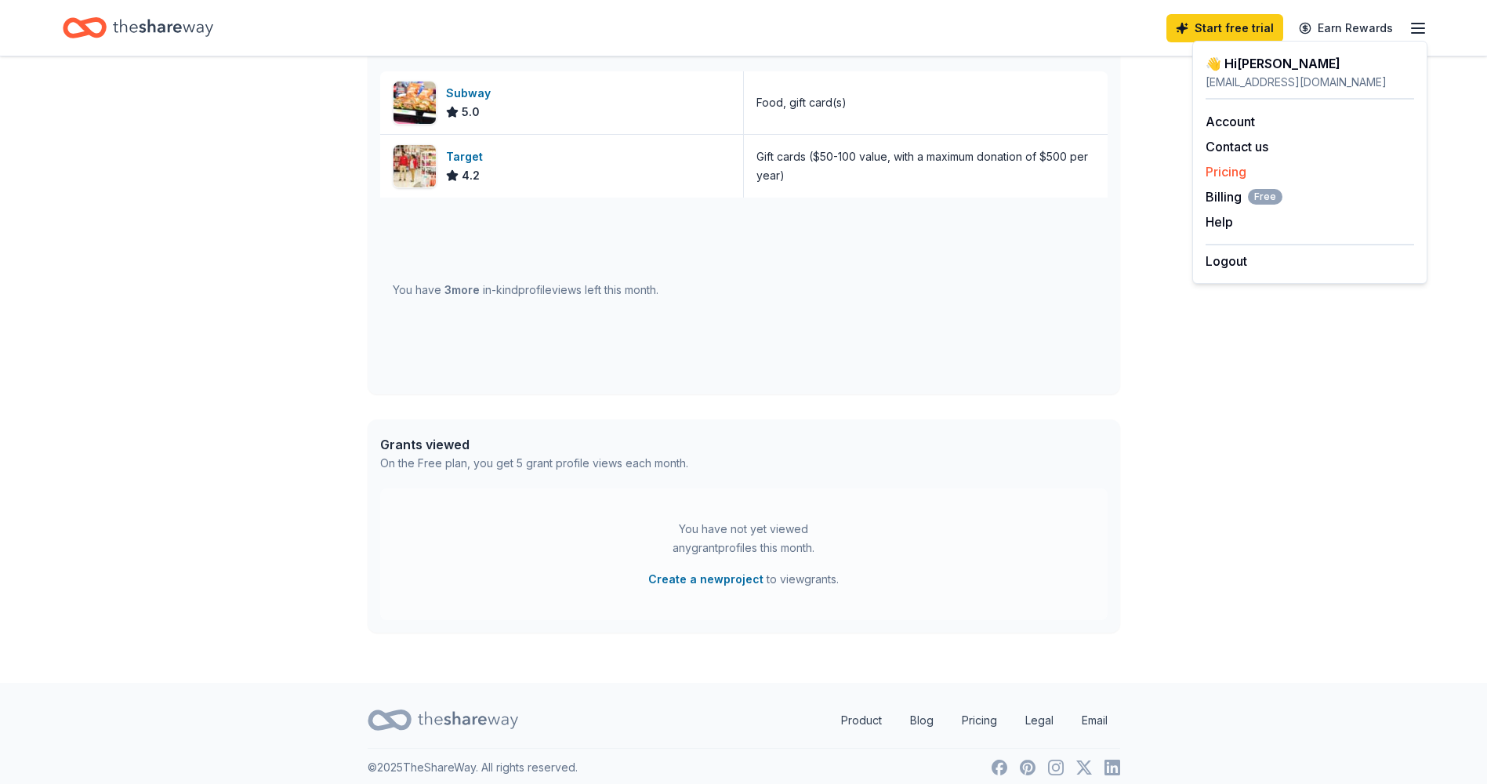
scroll to position [480, 0]
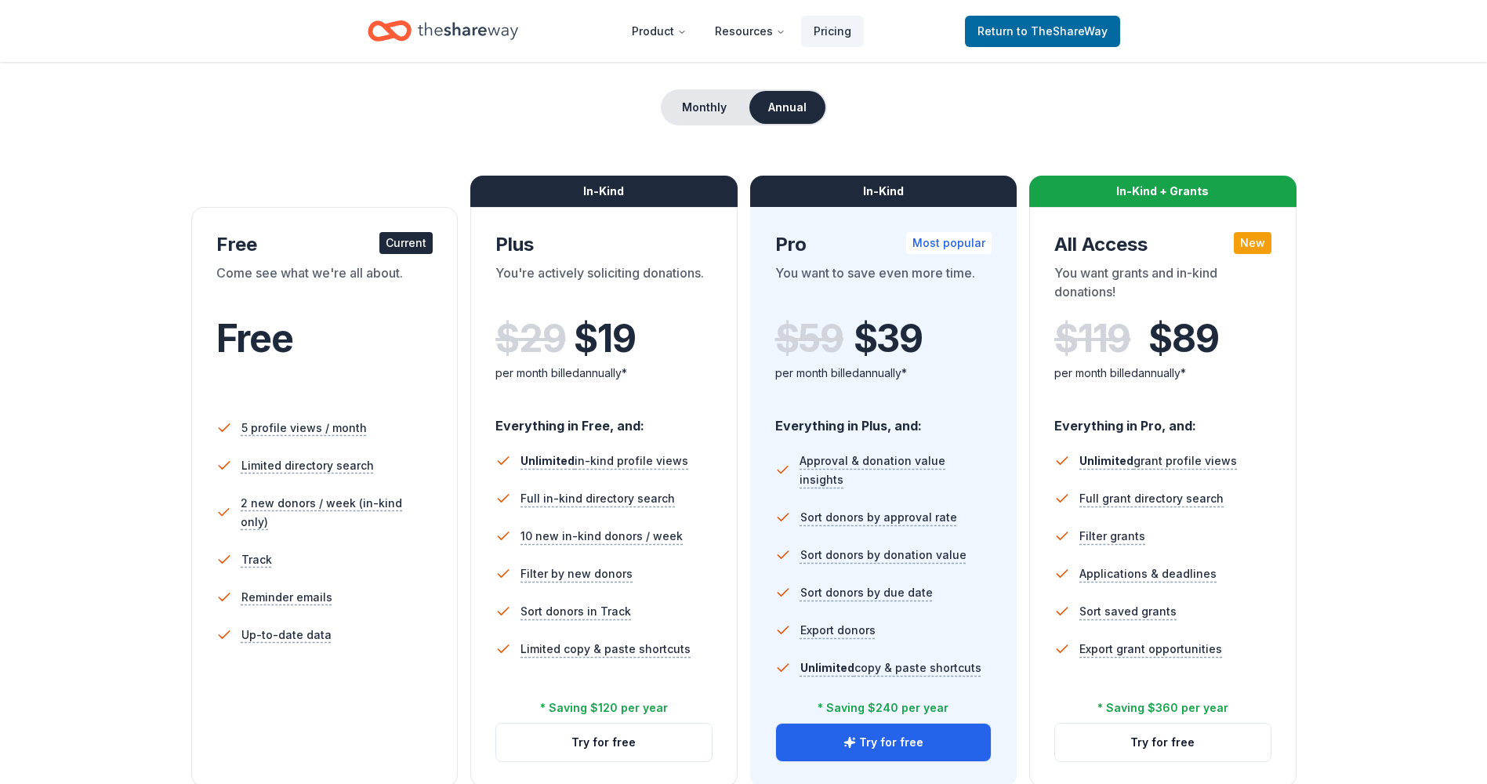
scroll to position [157, 0]
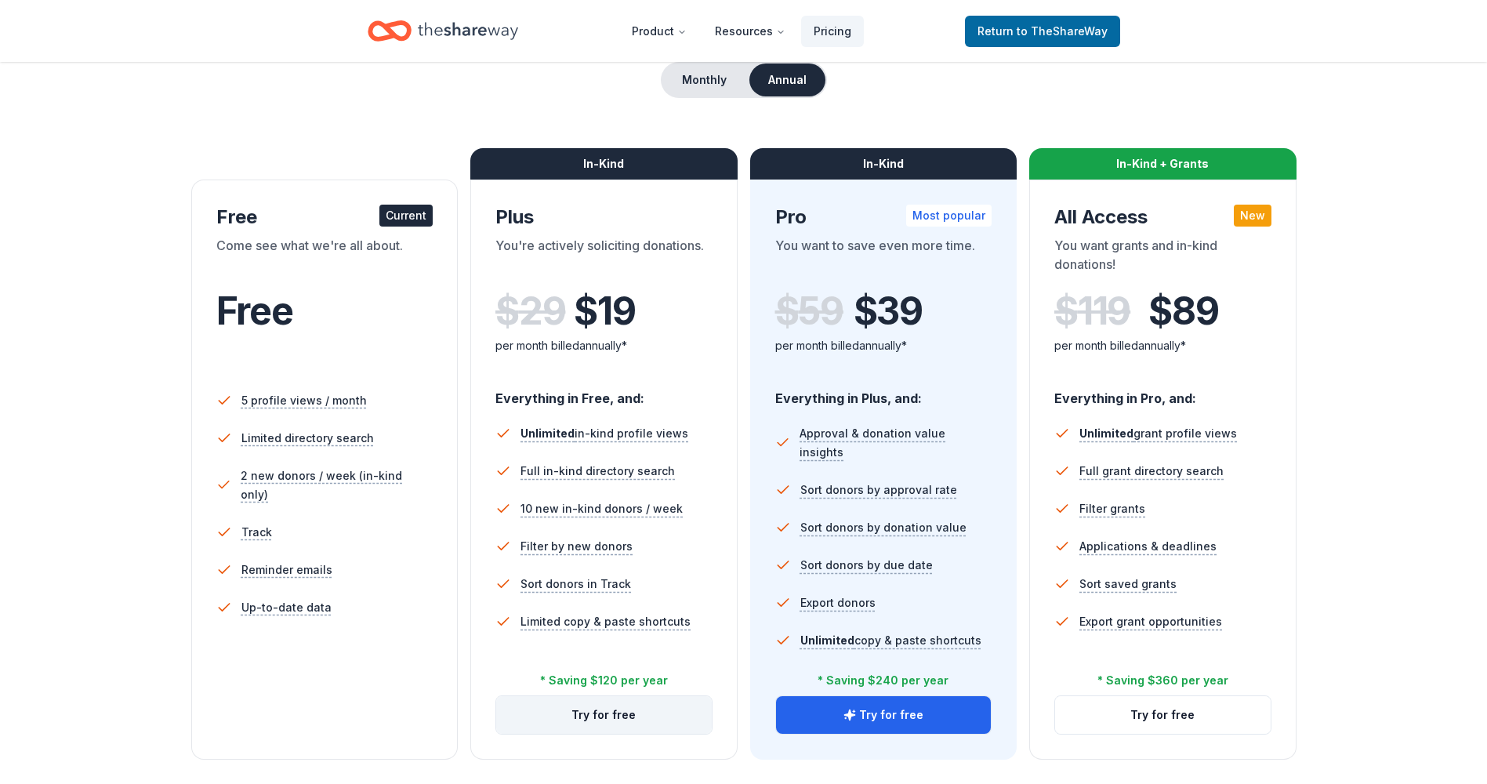
click at [602, 718] on button "Try for free" at bounding box center [604, 715] width 216 height 38
